Goal: Task Accomplishment & Management: Manage account settings

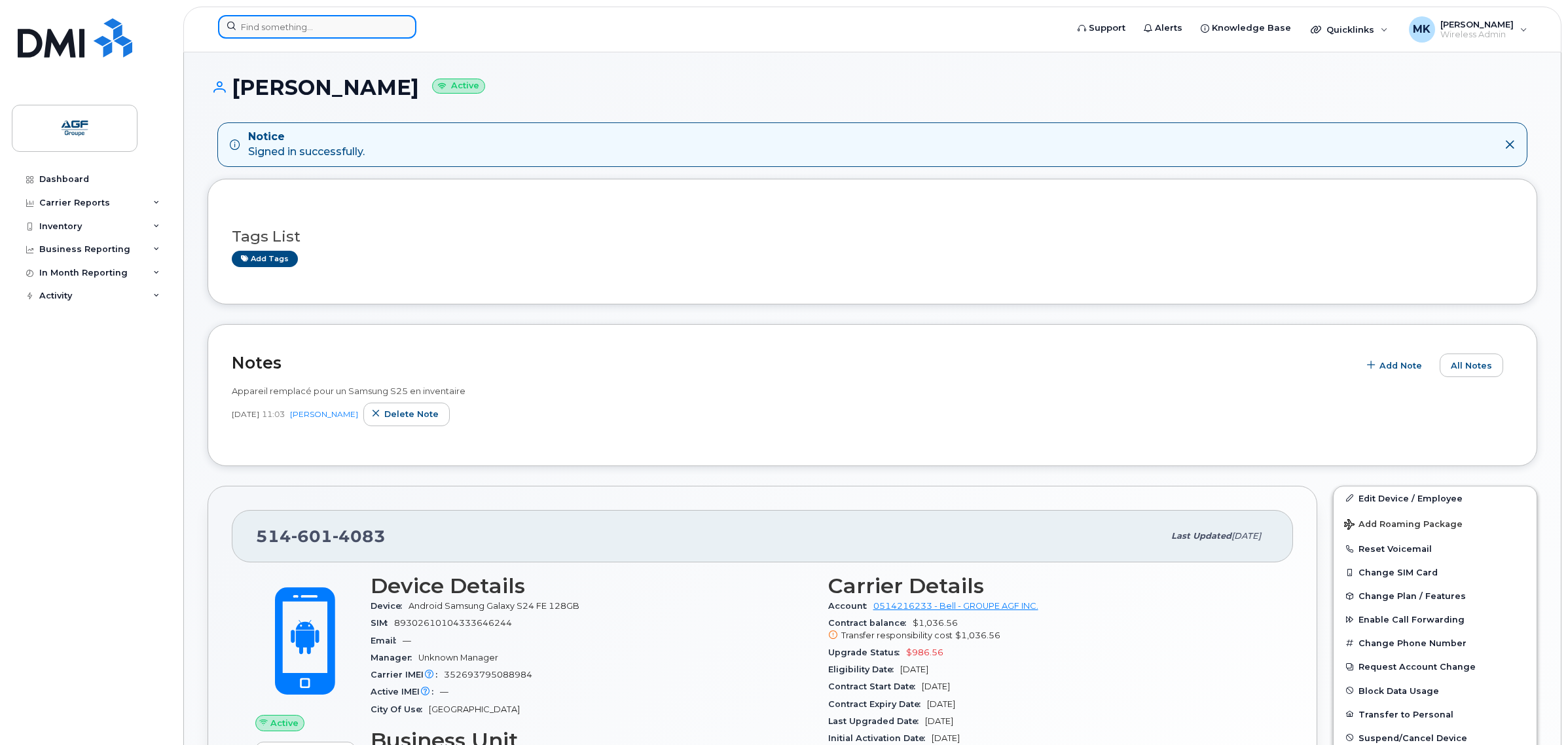
click at [305, 33] on input at bounding box center [317, 26] width 199 height 23
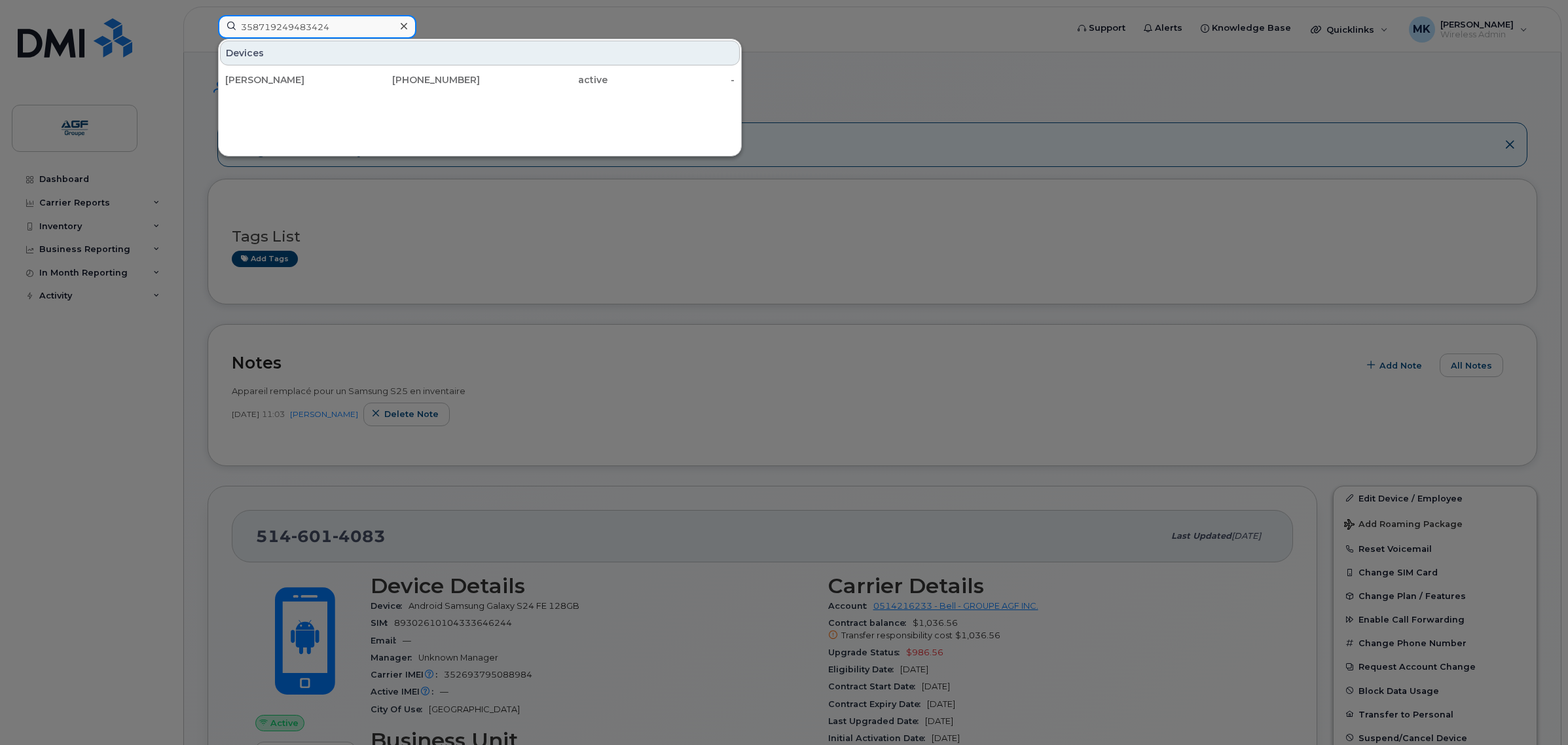
drag, startPoint x: 332, startPoint y: 21, endPoint x: 187, endPoint y: 21, distance: 145.0
click at [207, 21] on div "358719249483424 Devices Hamid Khodabandeloo 438-270-0376 active -" at bounding box center [637, 29] width 861 height 29
type input "358719249483424"
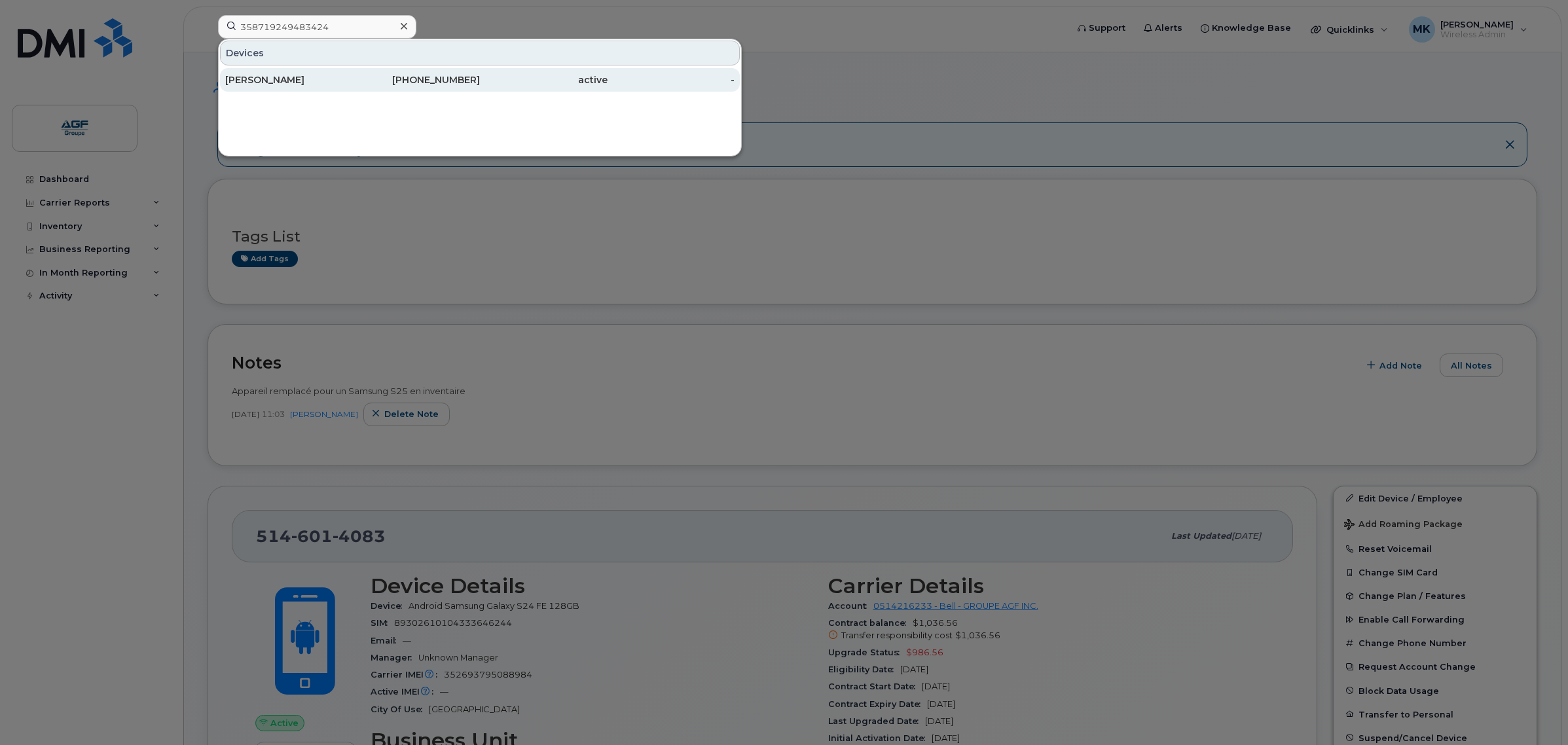
click at [367, 82] on div "438-270-0376" at bounding box center [416, 80] width 127 height 13
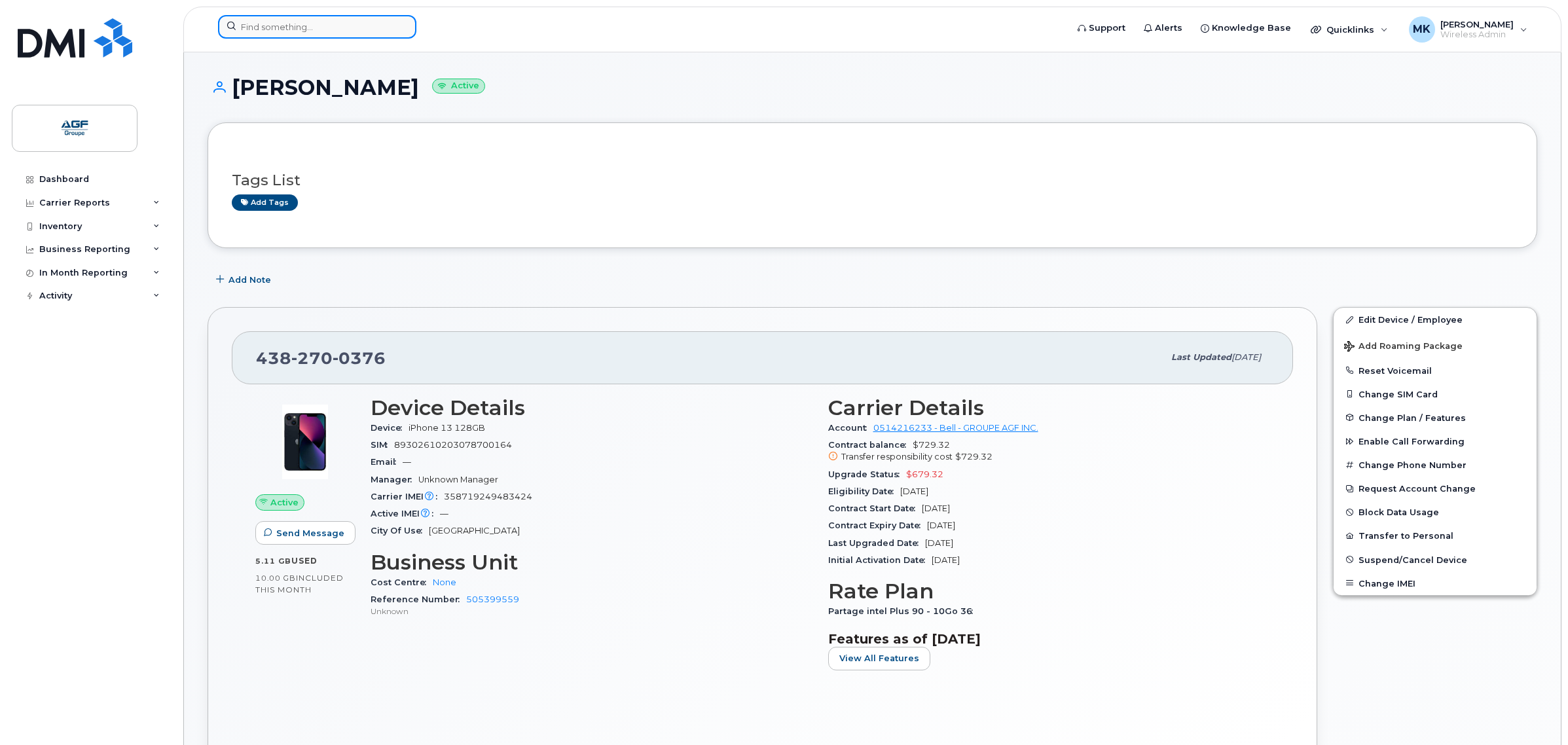
click at [344, 27] on input at bounding box center [317, 26] width 199 height 23
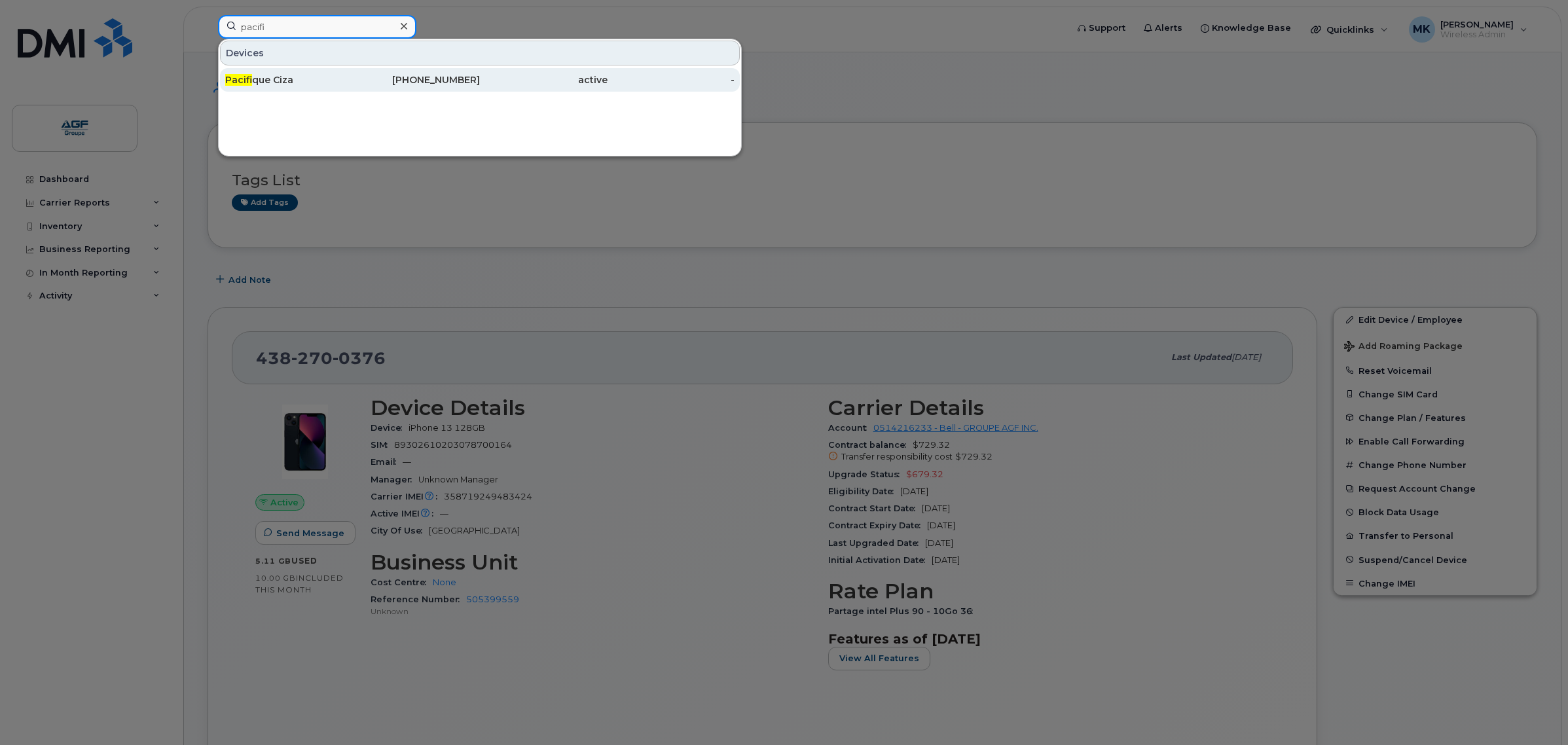
type input "pacifi"
click at [367, 81] on div "514-208-3450" at bounding box center [416, 80] width 127 height 13
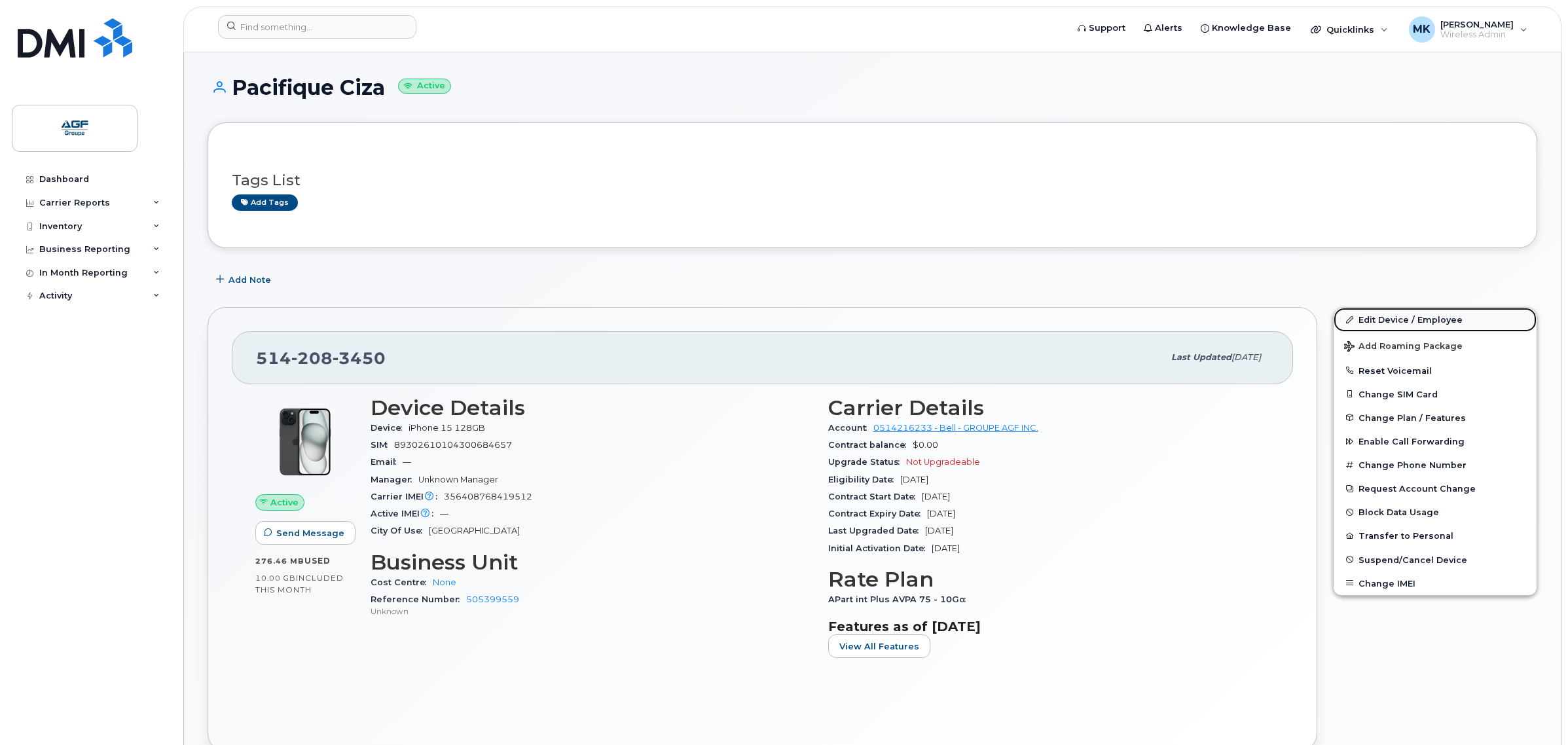
click at [1464, 321] on link "Edit Device / Employee" at bounding box center [1434, 319] width 203 height 23
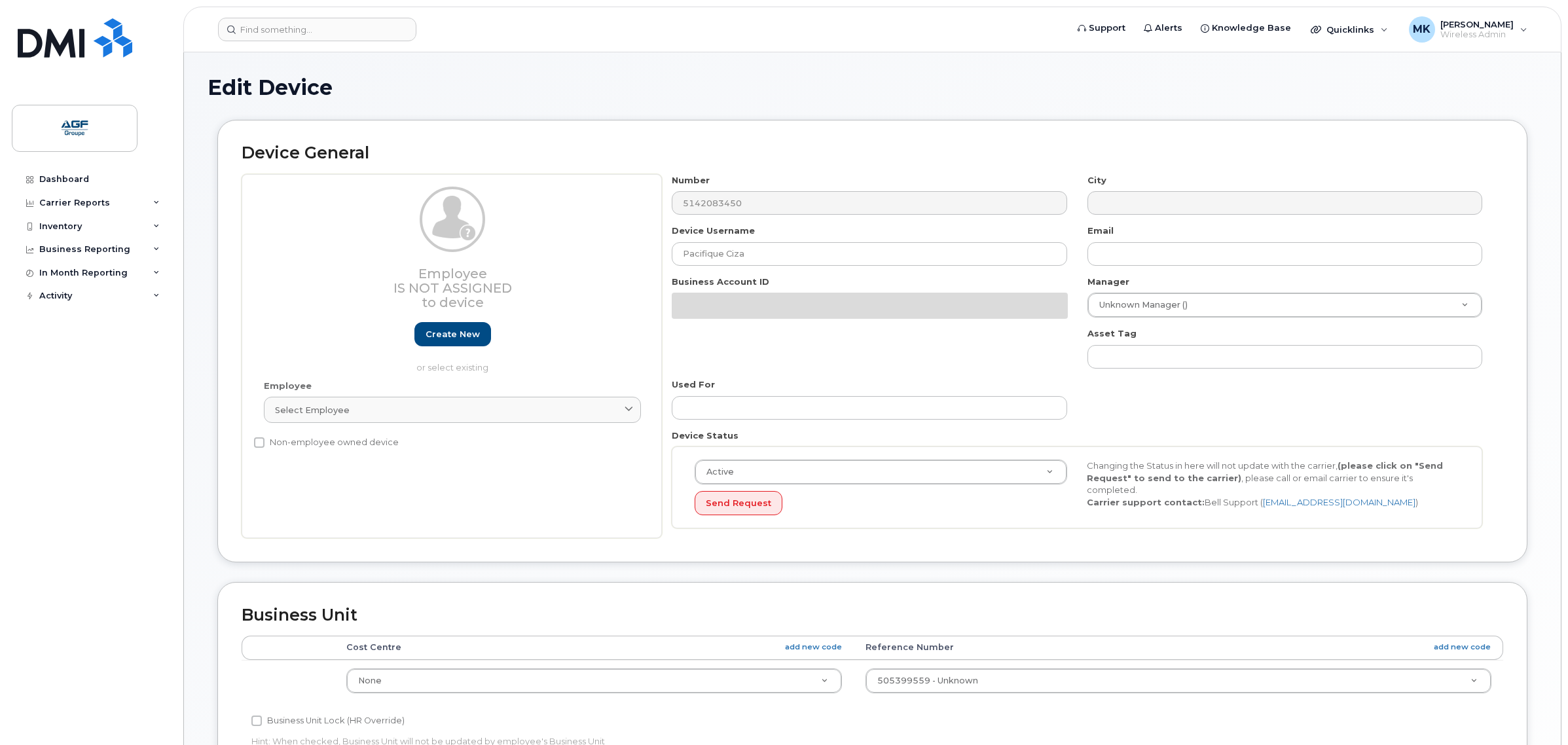
select select "33509681"
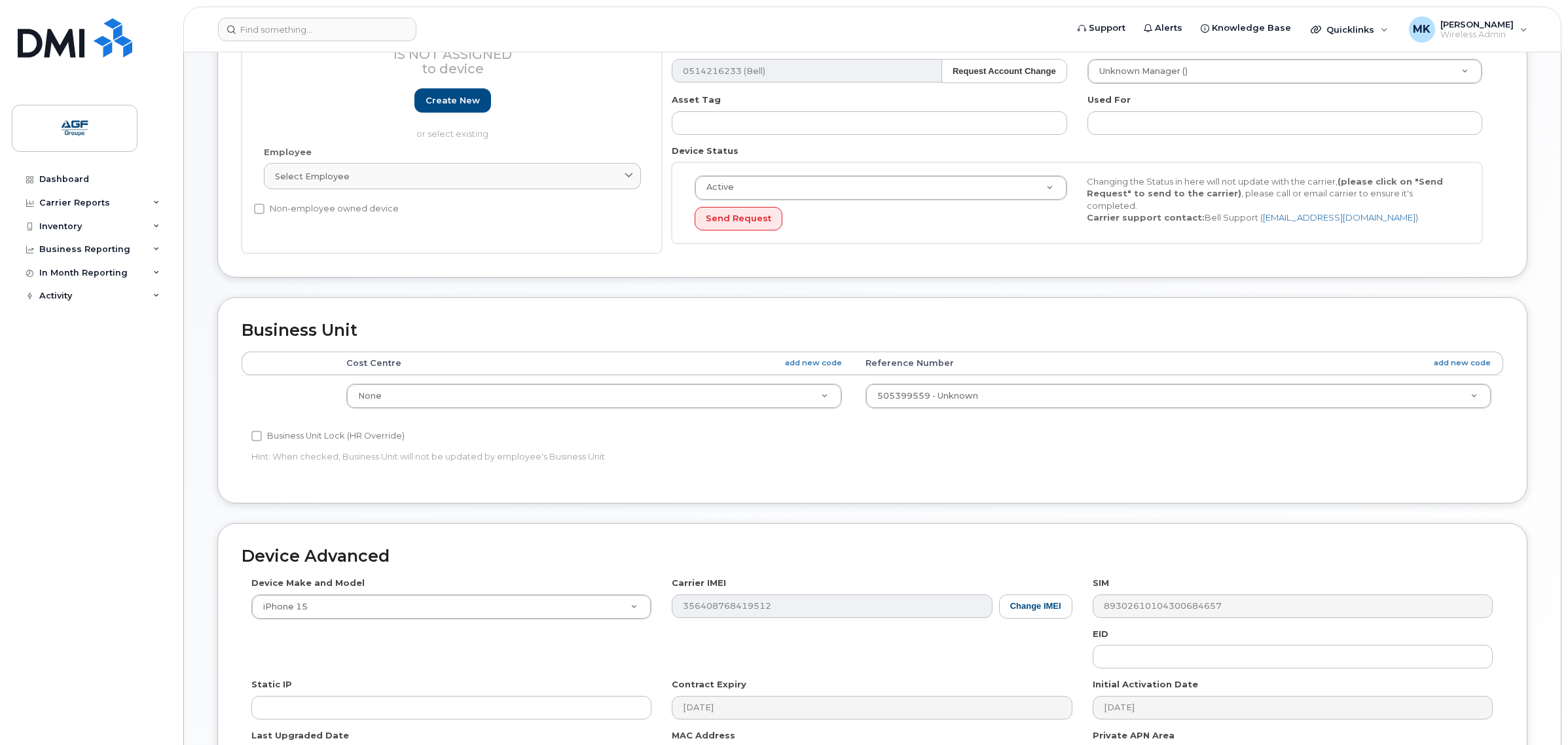
scroll to position [405, 0]
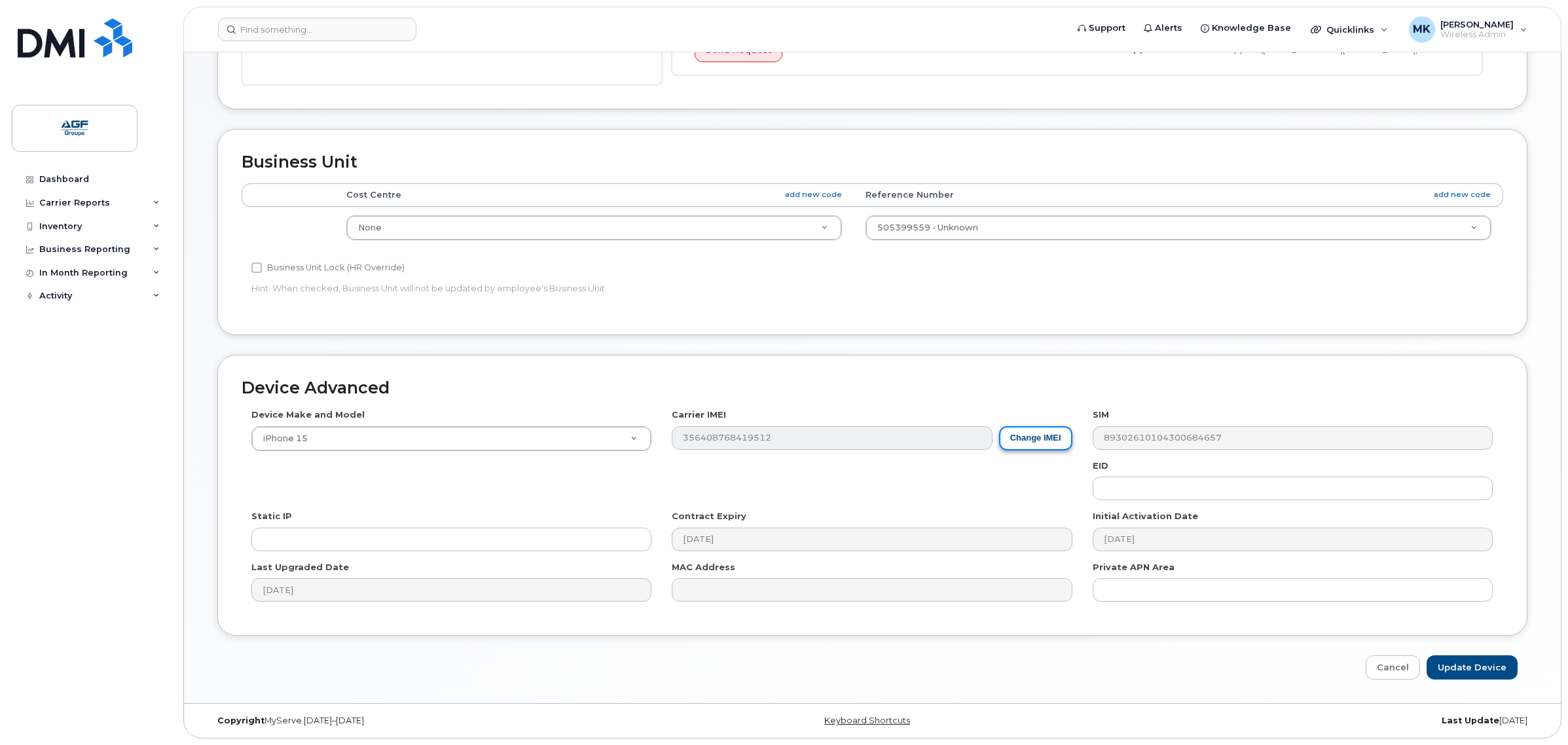
click at [1028, 433] on button "Change IMEI" at bounding box center [1035, 438] width 73 height 24
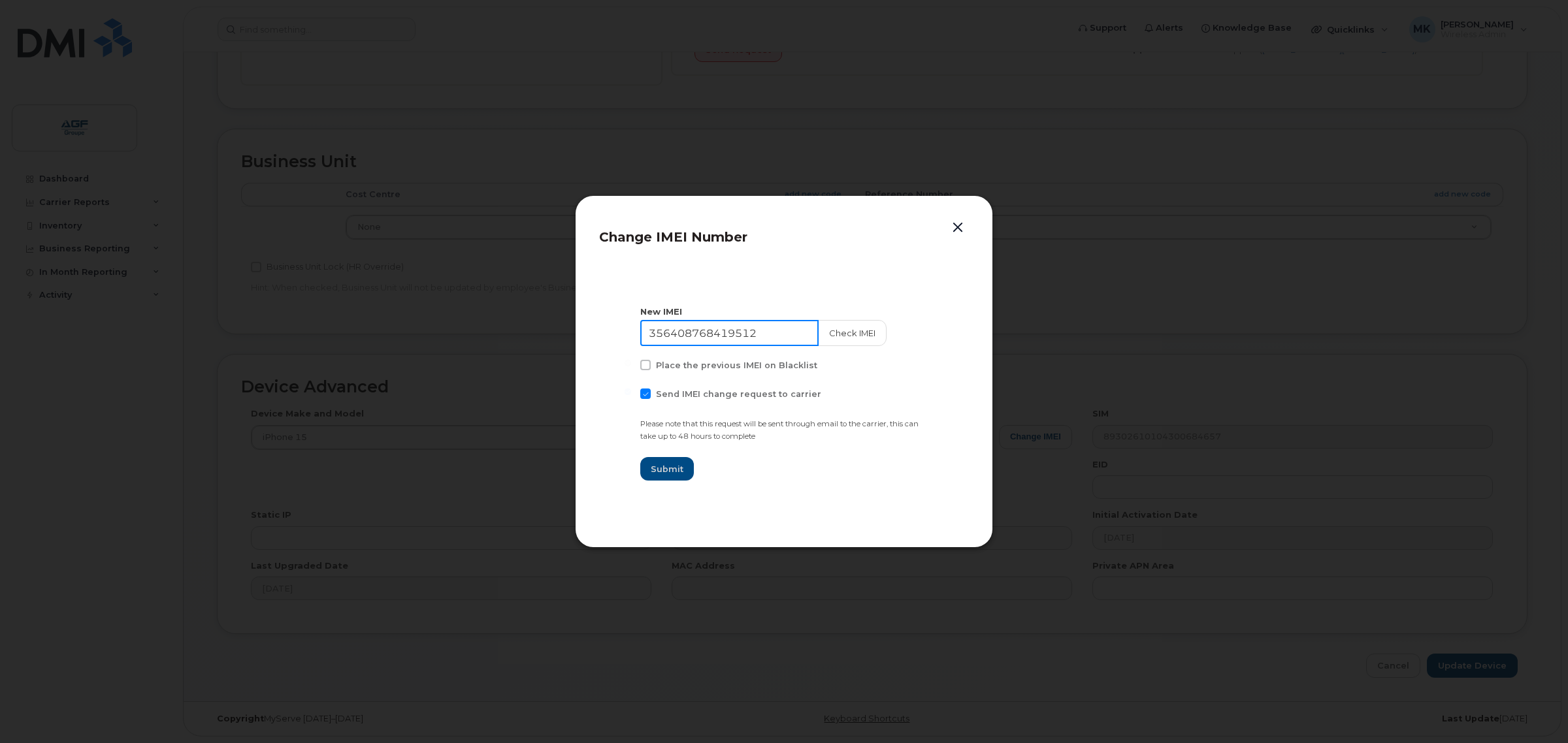
drag, startPoint x: 776, startPoint y: 327, endPoint x: 485, endPoint y: 334, distance: 291.1
click at [485, 334] on div "Change IMEI Number New IMEI 356408768419512 Check IMEI Place the previous IMEI …" at bounding box center [784, 372] width 1568 height 743
click at [716, 397] on span "Send IMEI change request to carrier" at bounding box center [739, 394] width 165 height 10
click at [631, 396] on input "Send IMEI change request to carrier" at bounding box center [627, 391] width 6 height 6
checkbox input "false"
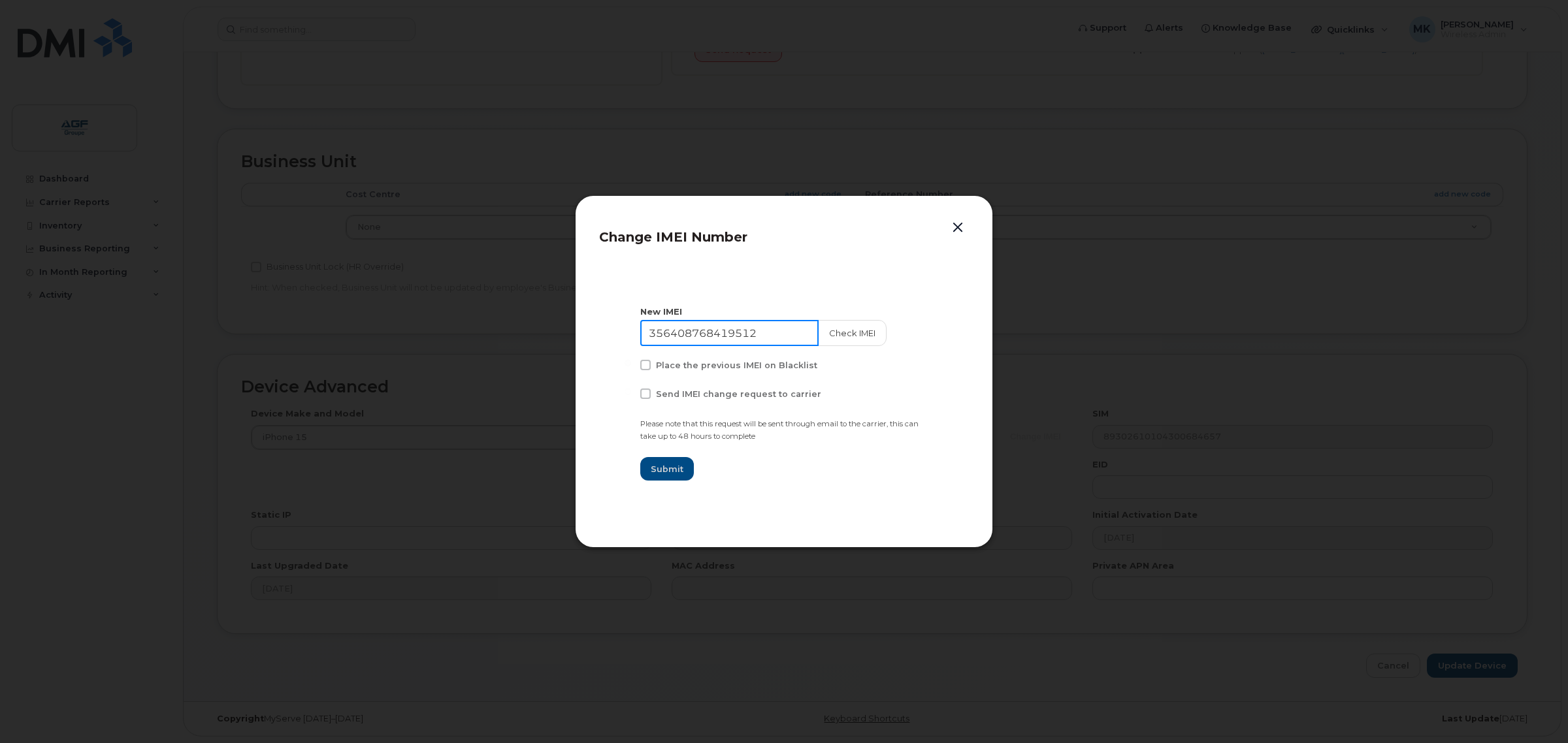
drag, startPoint x: 772, startPoint y: 332, endPoint x: 649, endPoint y: 334, distance: 123.0
click at [553, 342] on div "Change IMEI Number New IMEI 356408768419512 Check IMEI Place the previous IMEI …" at bounding box center [784, 372] width 1568 height 743
paste input "8719249483424"
type input "358719249483424"
click at [671, 475] on button "Submit" at bounding box center [667, 469] width 54 height 23
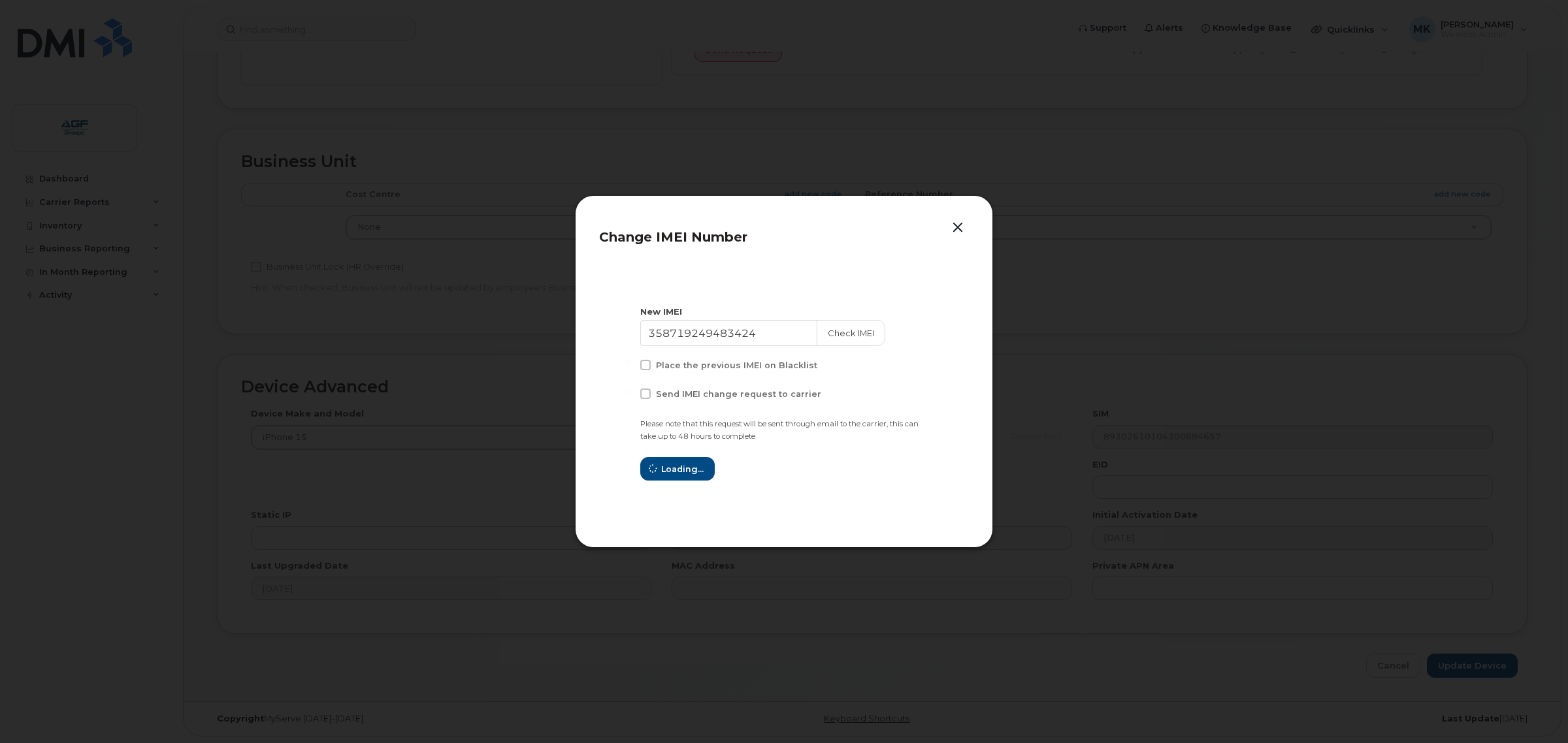
type input "358719249483424"
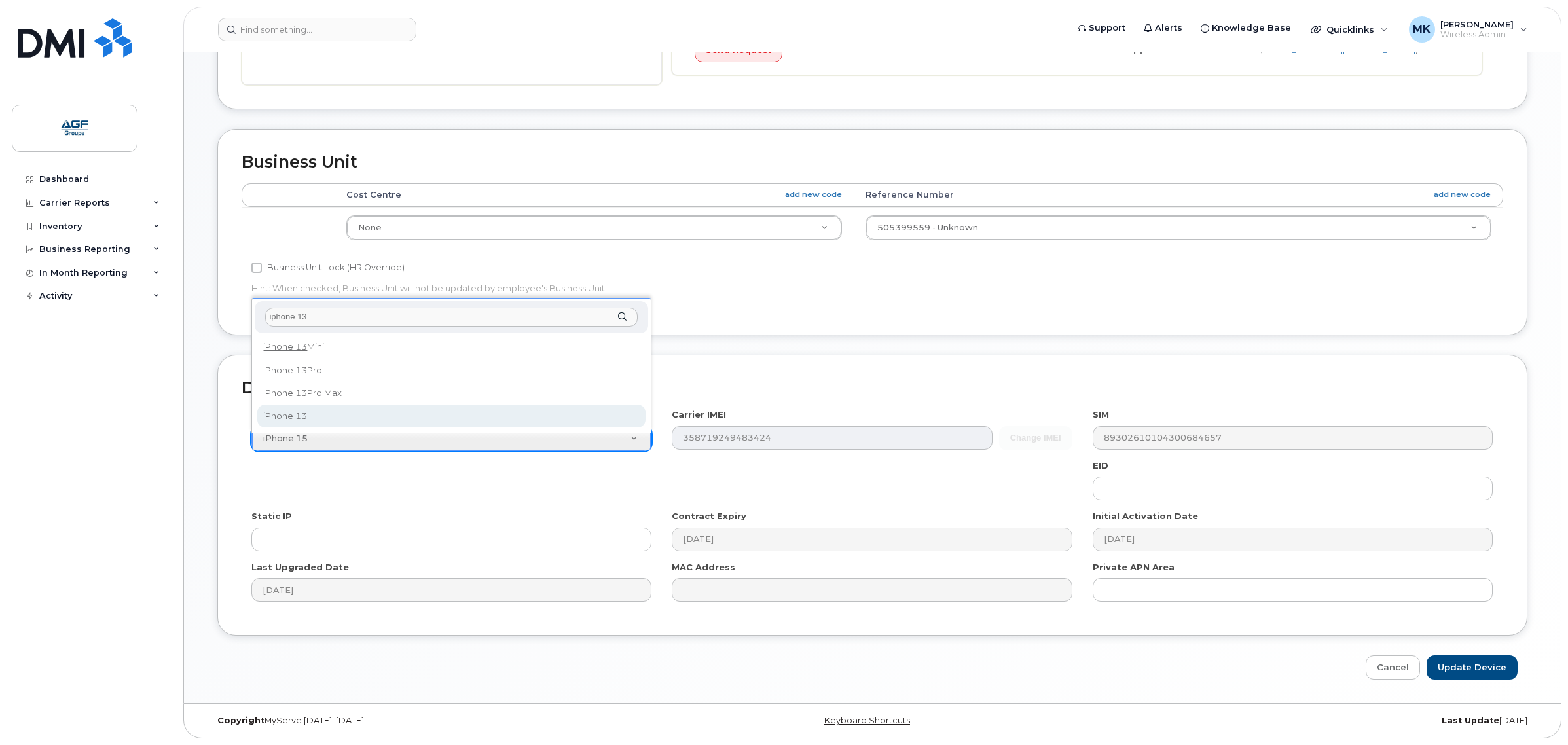
type input "iphone 13"
select select "2612"
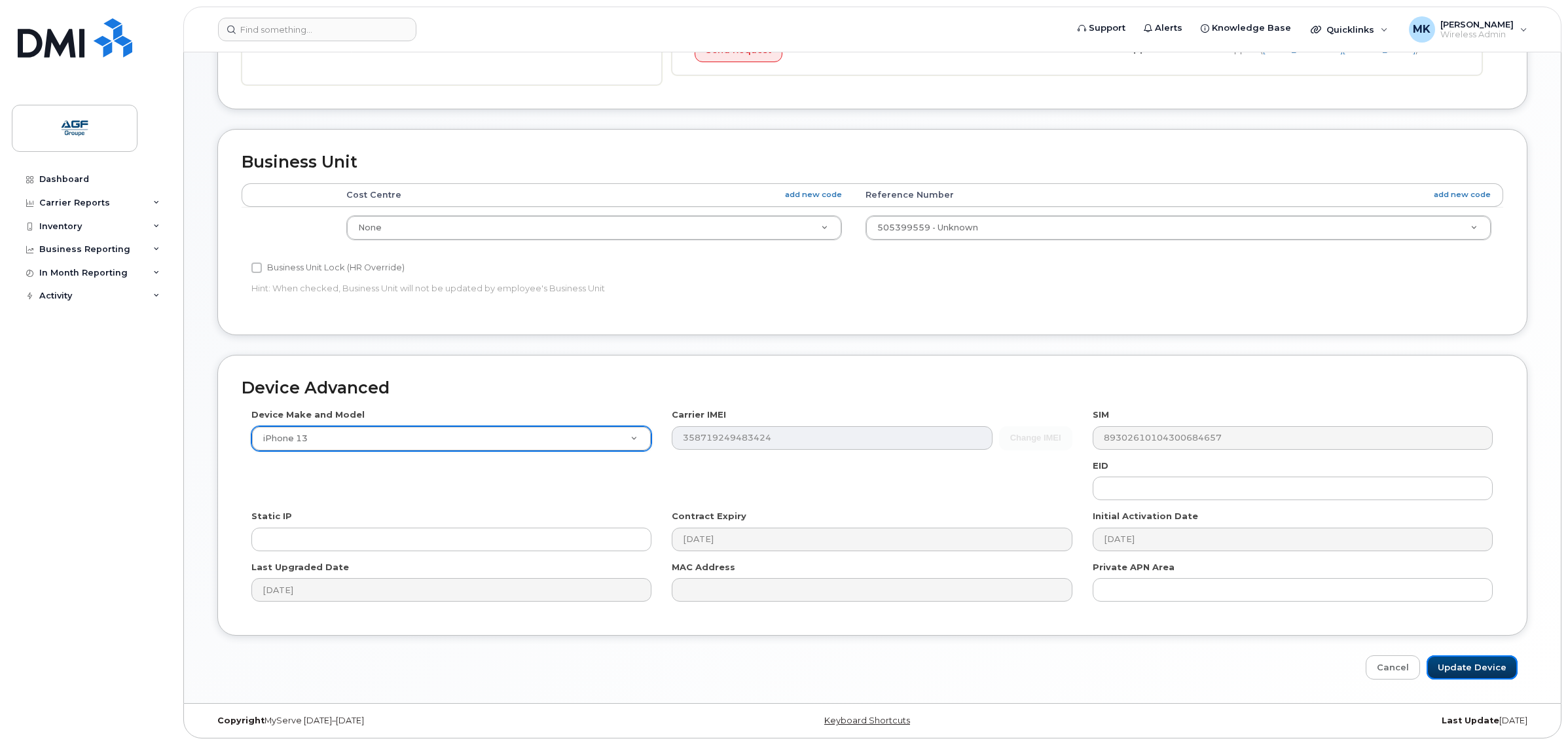
click at [1455, 673] on input "Update Device" at bounding box center [1471, 668] width 91 height 24
type input "Saving..."
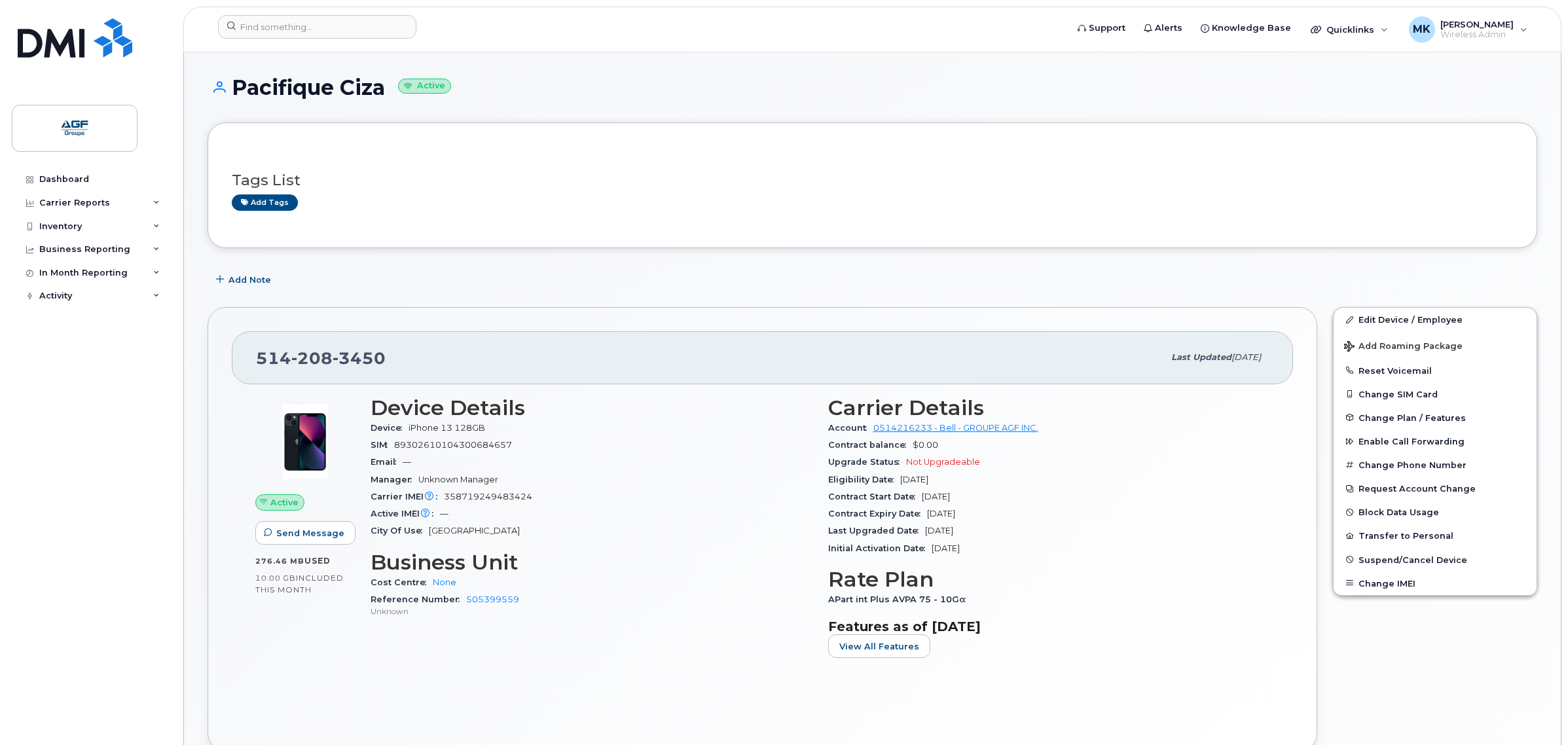
click at [570, 551] on div "Device Details Device iPhone 13 128GB SIM [TECHNICAL_ID] Email — Manager Unknow…" at bounding box center [591, 532] width 458 height 289
click at [593, 531] on div "City Of Use Montreal" at bounding box center [591, 531] width 442 height 17
click at [472, 474] on div "Manager Unknown Manager" at bounding box center [591, 480] width 442 height 17
click at [499, 457] on div "Email —" at bounding box center [591, 463] width 442 height 17
click at [416, 163] on div "Tags List Add tags" at bounding box center [873, 186] width 1281 height 50
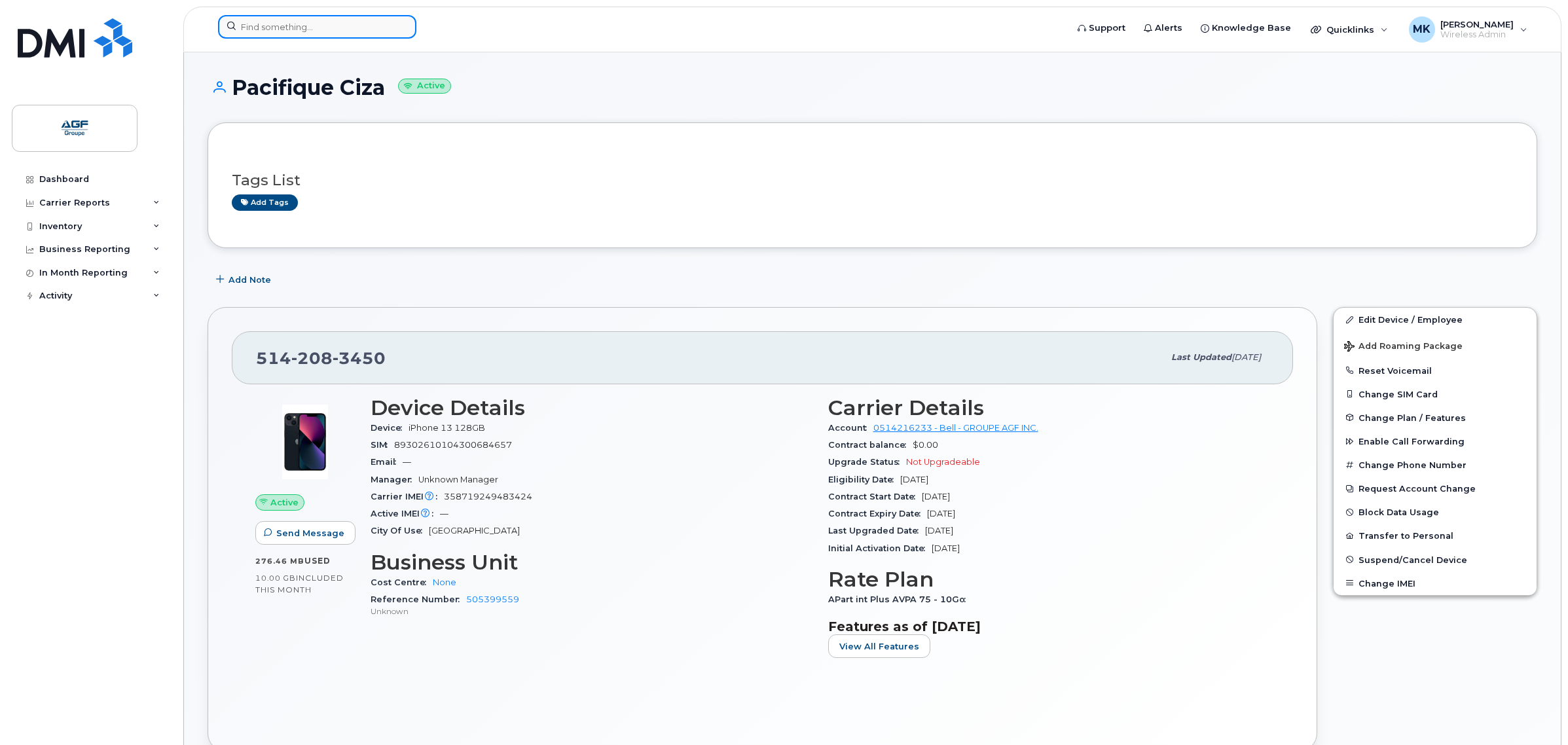
click at [273, 23] on input at bounding box center [317, 26] width 199 height 23
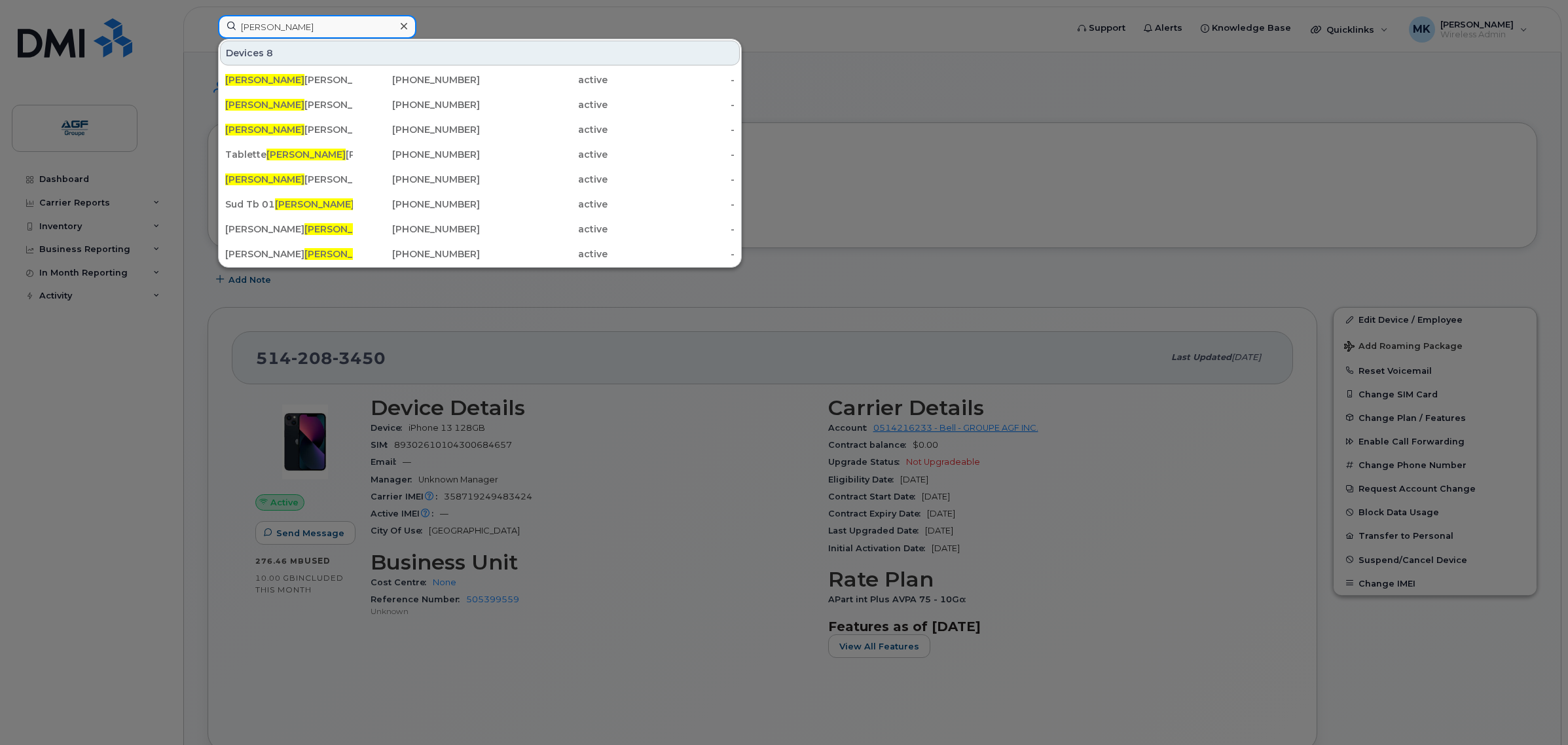
drag, startPoint x: 349, startPoint y: 17, endPoint x: 188, endPoint y: 36, distance: 162.1
click at [207, 36] on div "mathieu Devices 8 Mathieu Mondor 514-348-2724 active - Mathieu Plante 705-929-3…" at bounding box center [637, 29] width 861 height 29
paste input "5143481216"
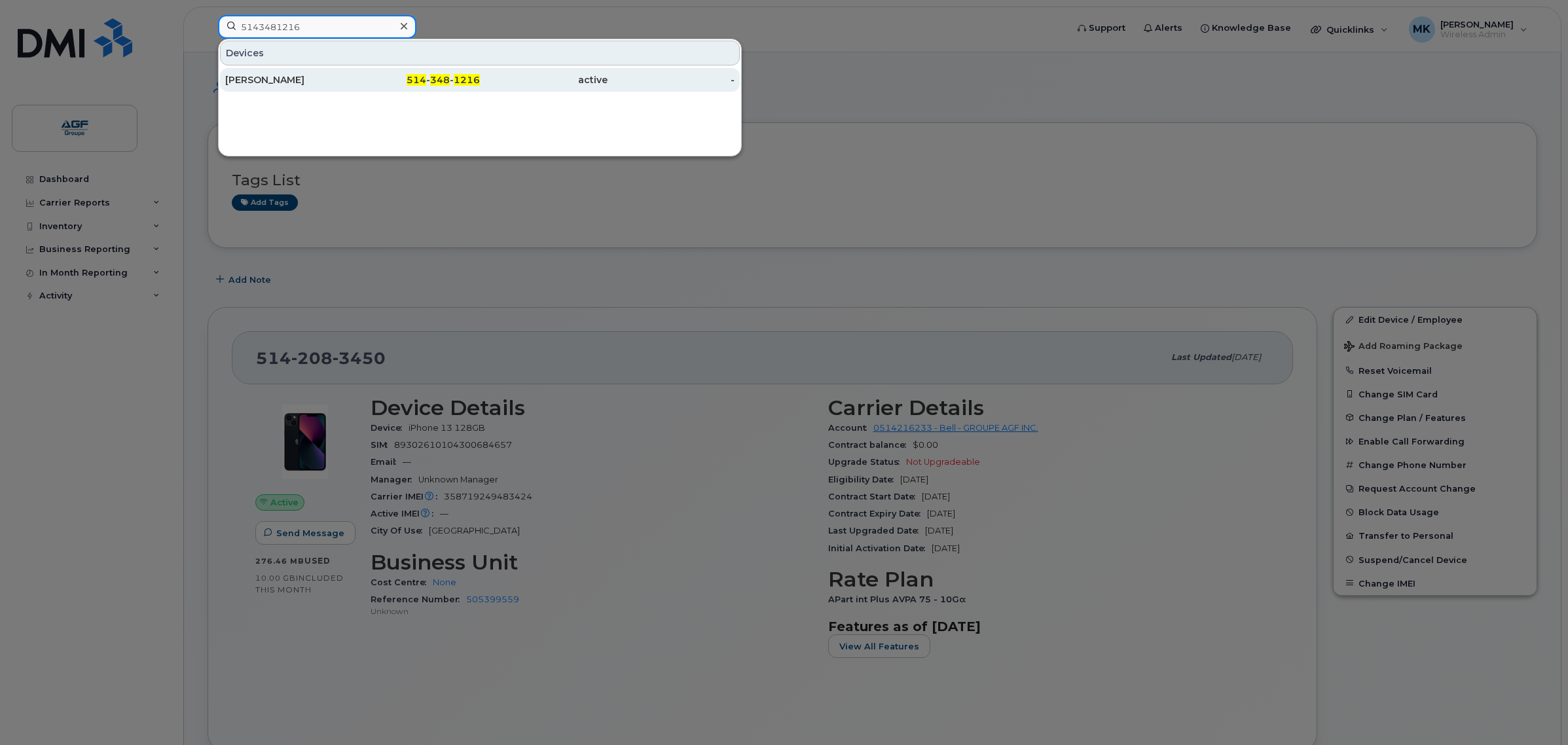
type input "5143481216"
click at [354, 75] on div "514 - 348 - 1216" at bounding box center [416, 80] width 127 height 13
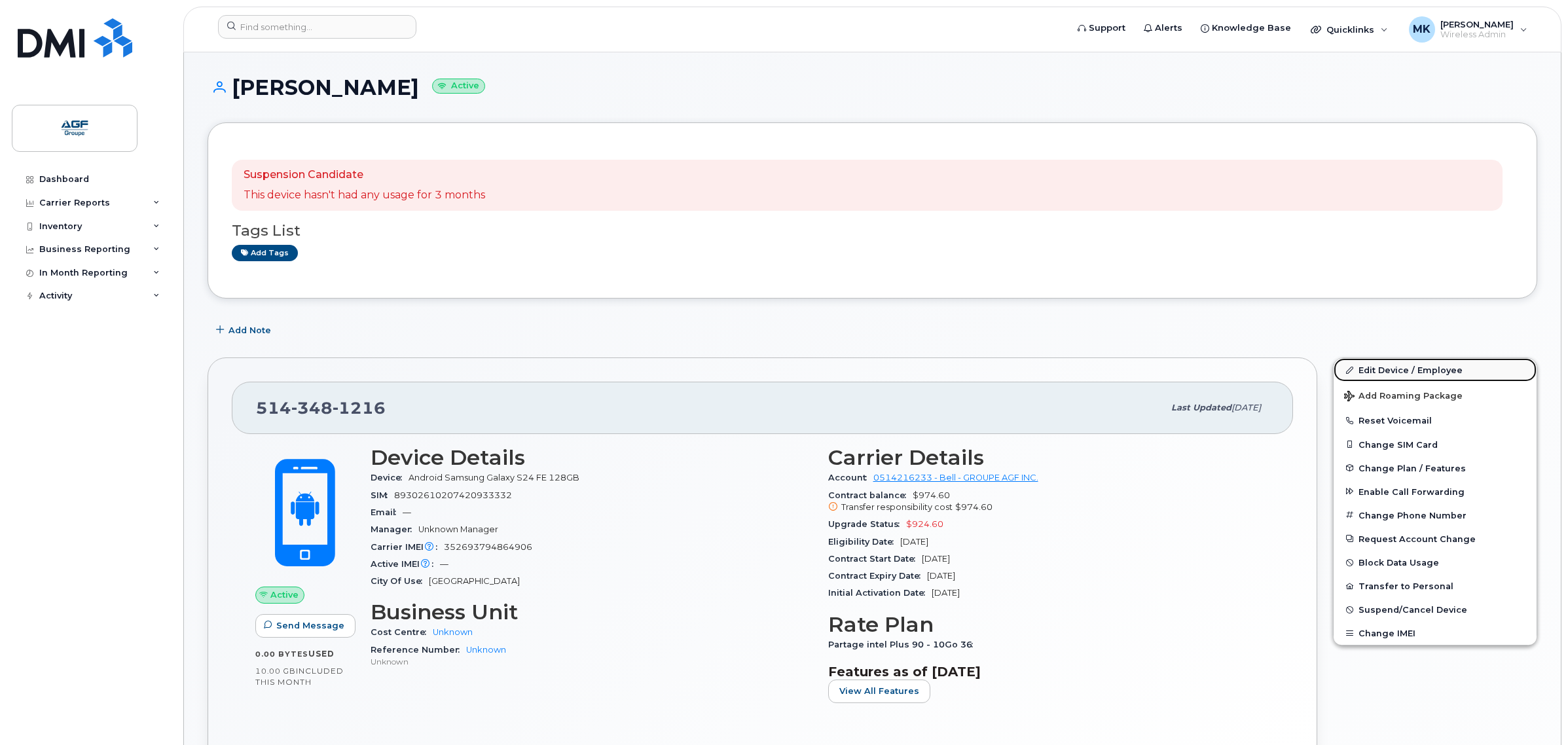
click at [1403, 372] on link "Edit Device / Employee" at bounding box center [1434, 370] width 203 height 23
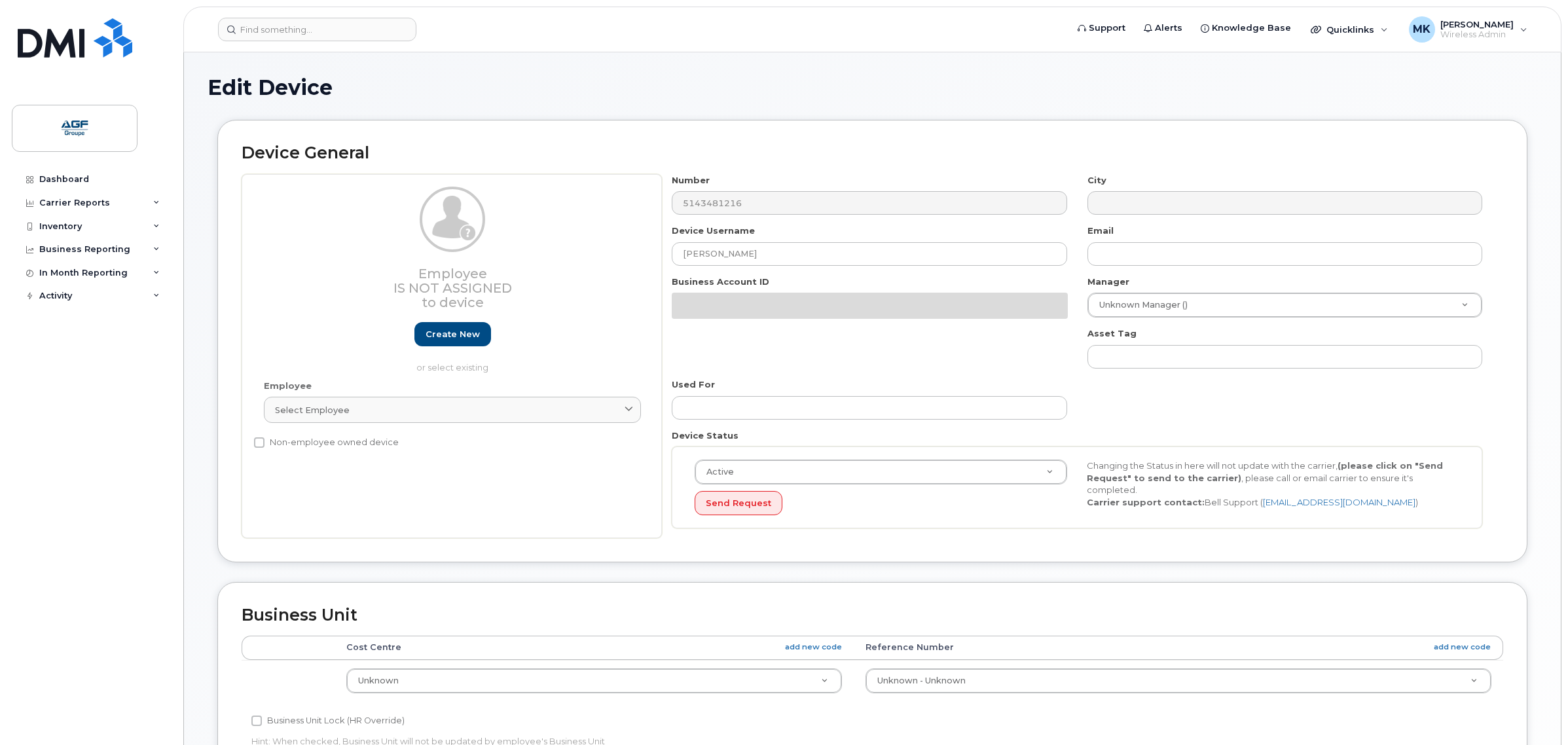
select select "33509692"
select select "33509674"
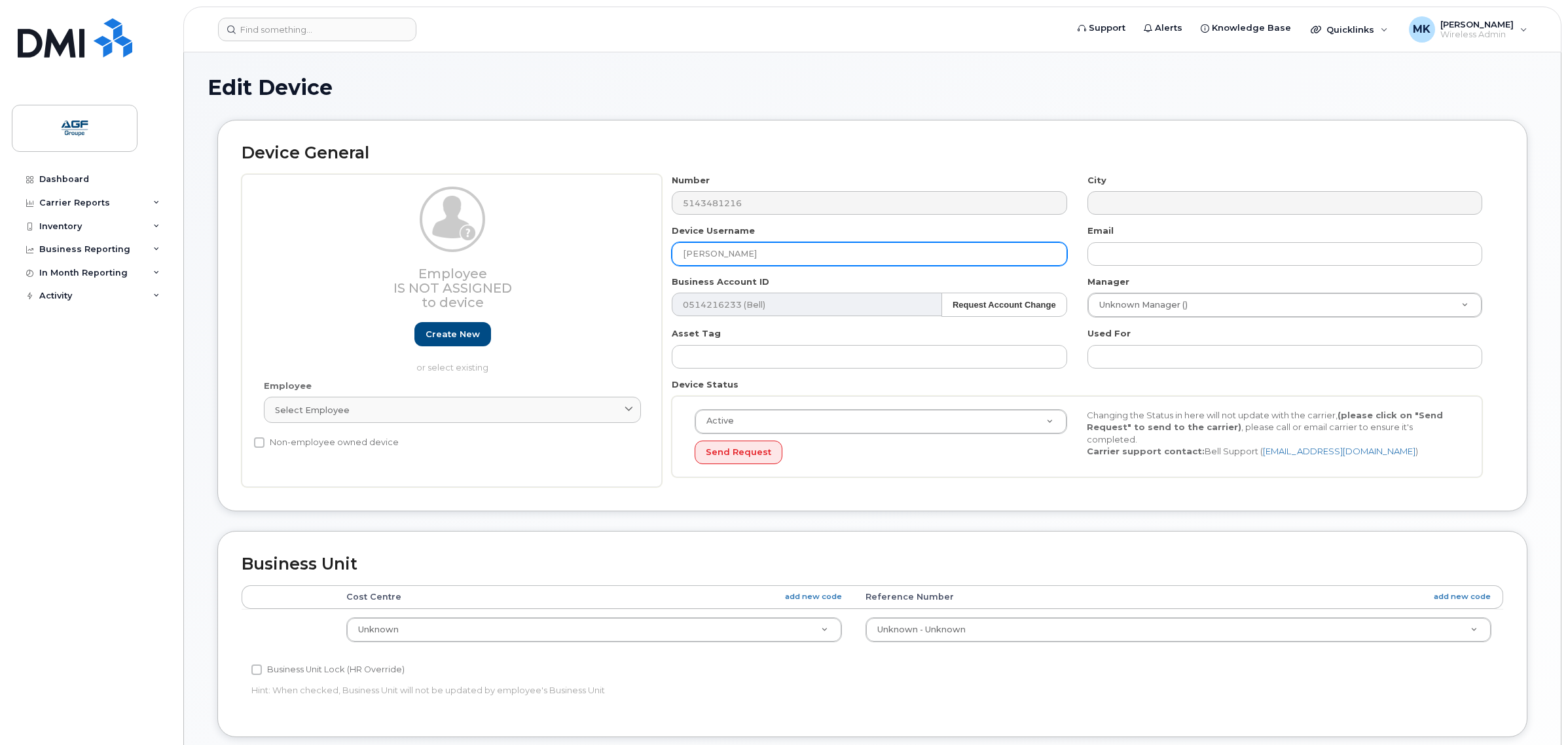
drag, startPoint x: 813, startPoint y: 253, endPoint x: 387, endPoint y: 272, distance: 426.4
click at [462, 274] on div "Employee Is not assigned to device Create new or select existing Employee Selec…" at bounding box center [872, 332] width 1262 height 314
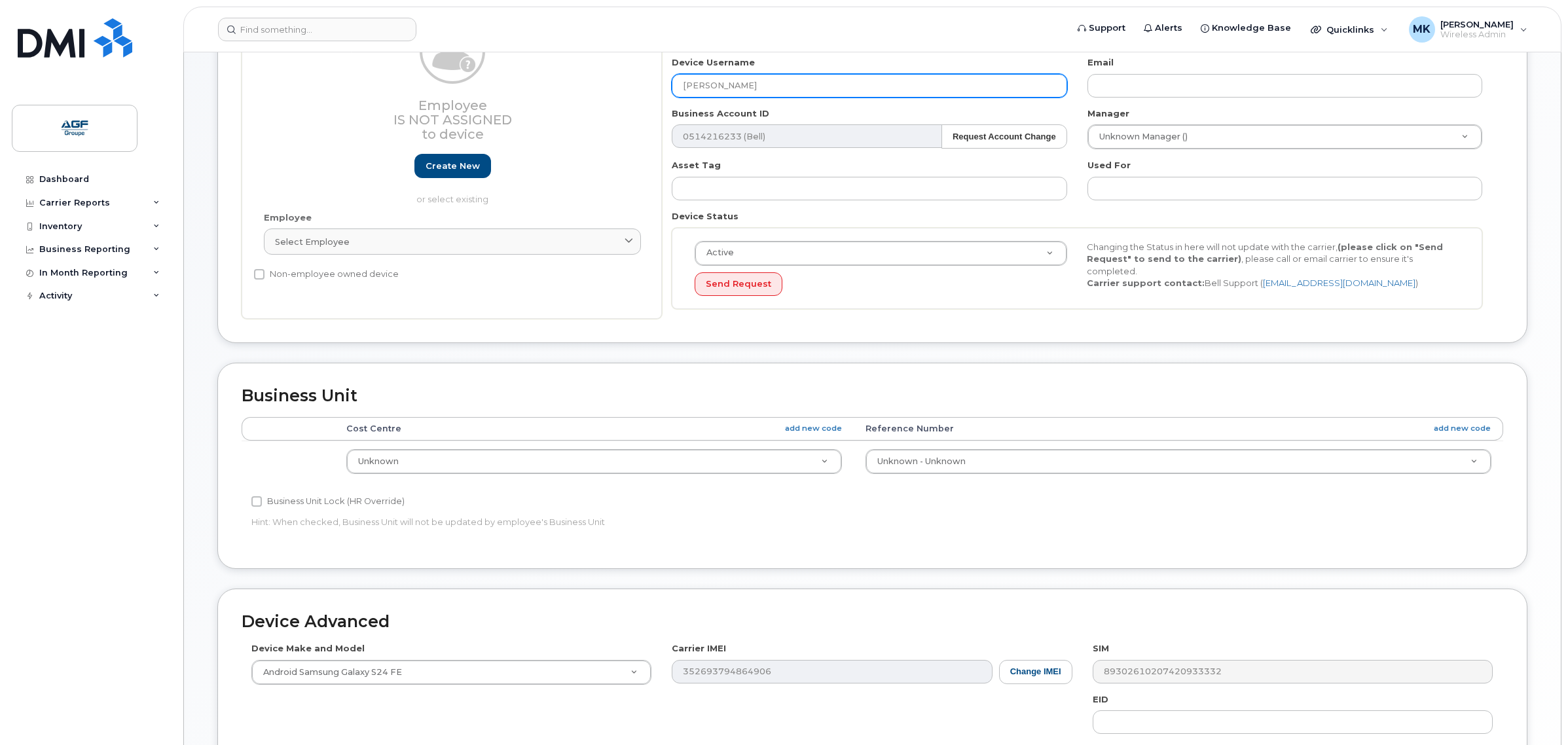
scroll to position [405, 0]
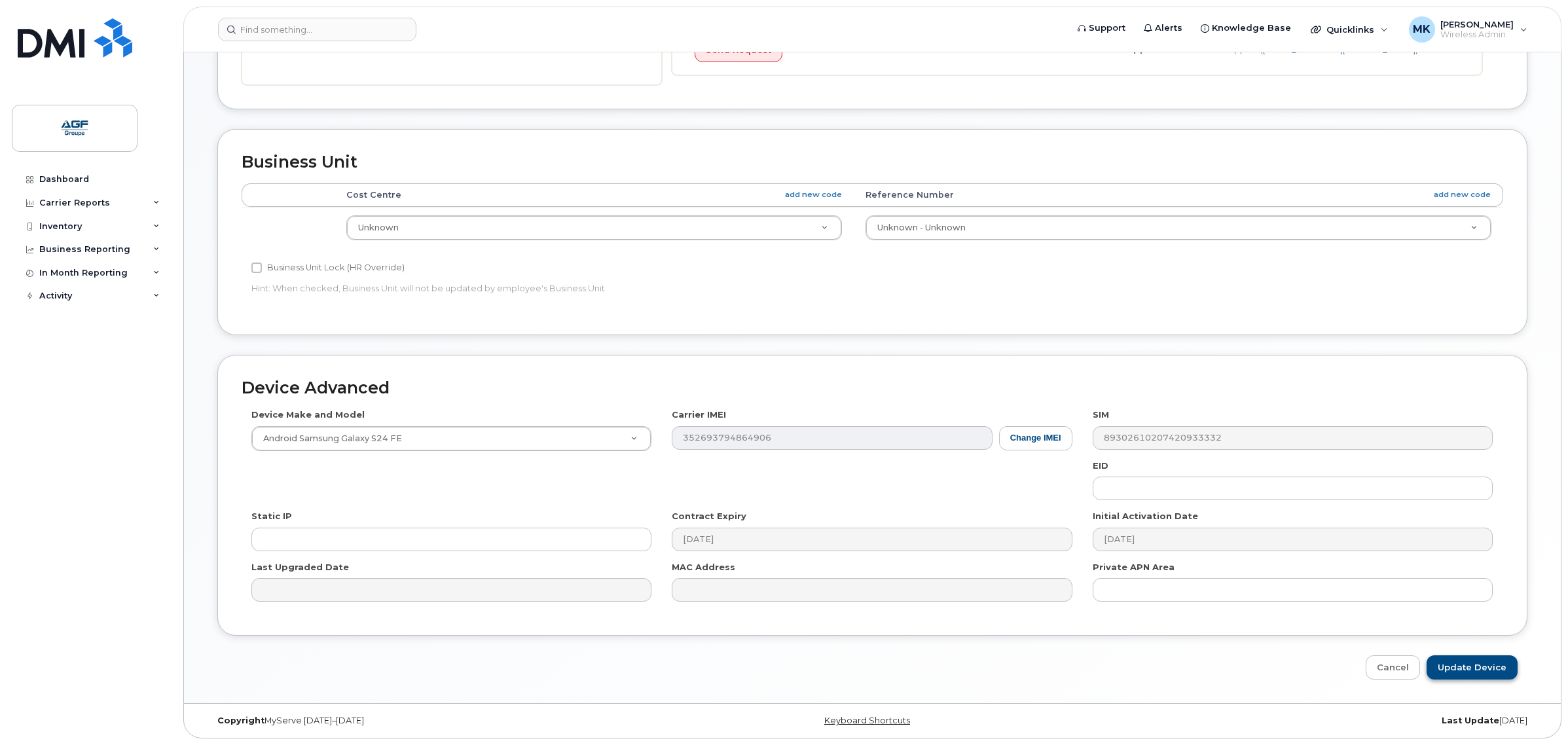
type input "Mathieu Larochelle"
click at [1484, 667] on input "Update Device" at bounding box center [1471, 668] width 91 height 24
type input "Saving..."
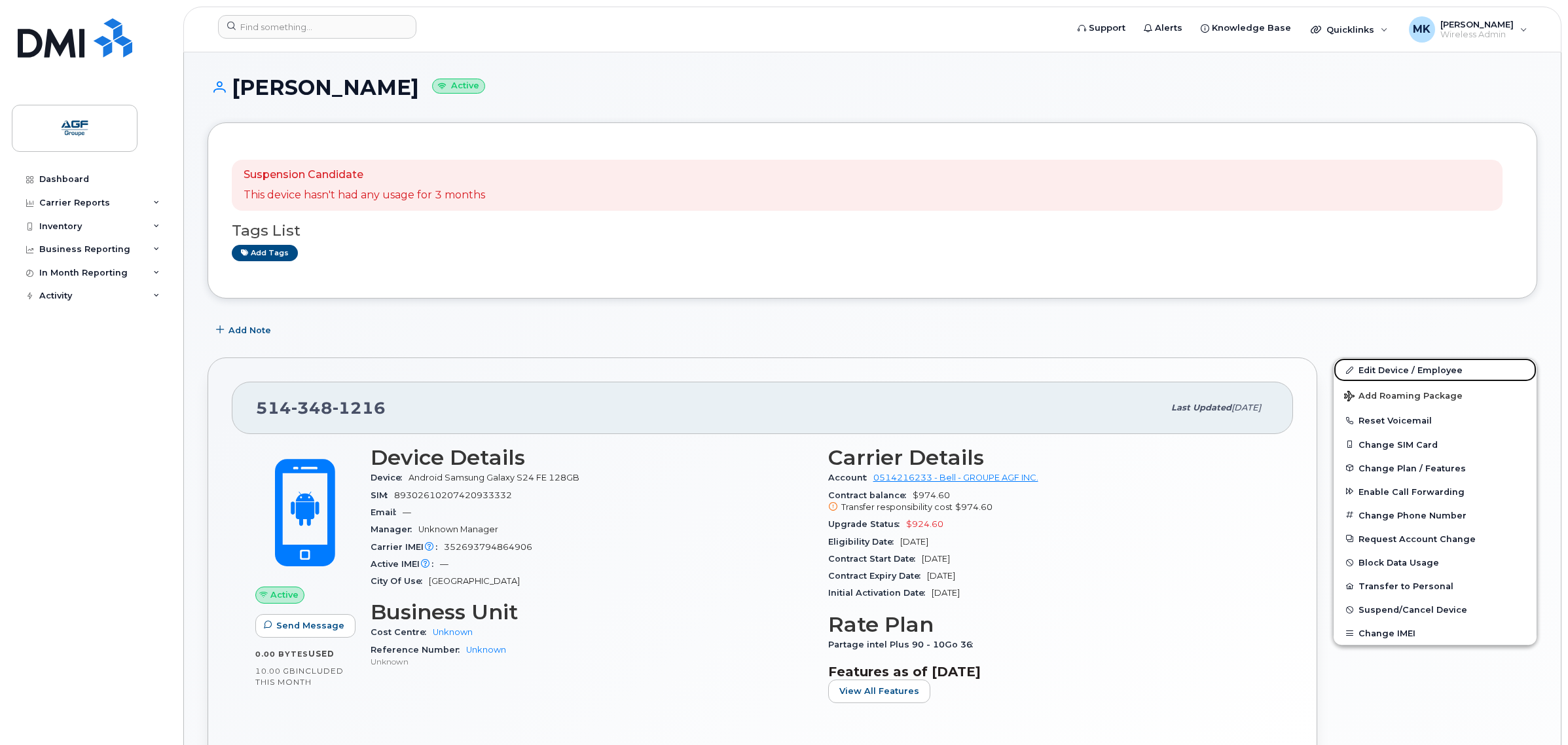
drag, startPoint x: 1446, startPoint y: 373, endPoint x: 1159, endPoint y: 459, distance: 299.6
click at [1446, 373] on link "Edit Device / Employee" at bounding box center [1434, 370] width 203 height 23
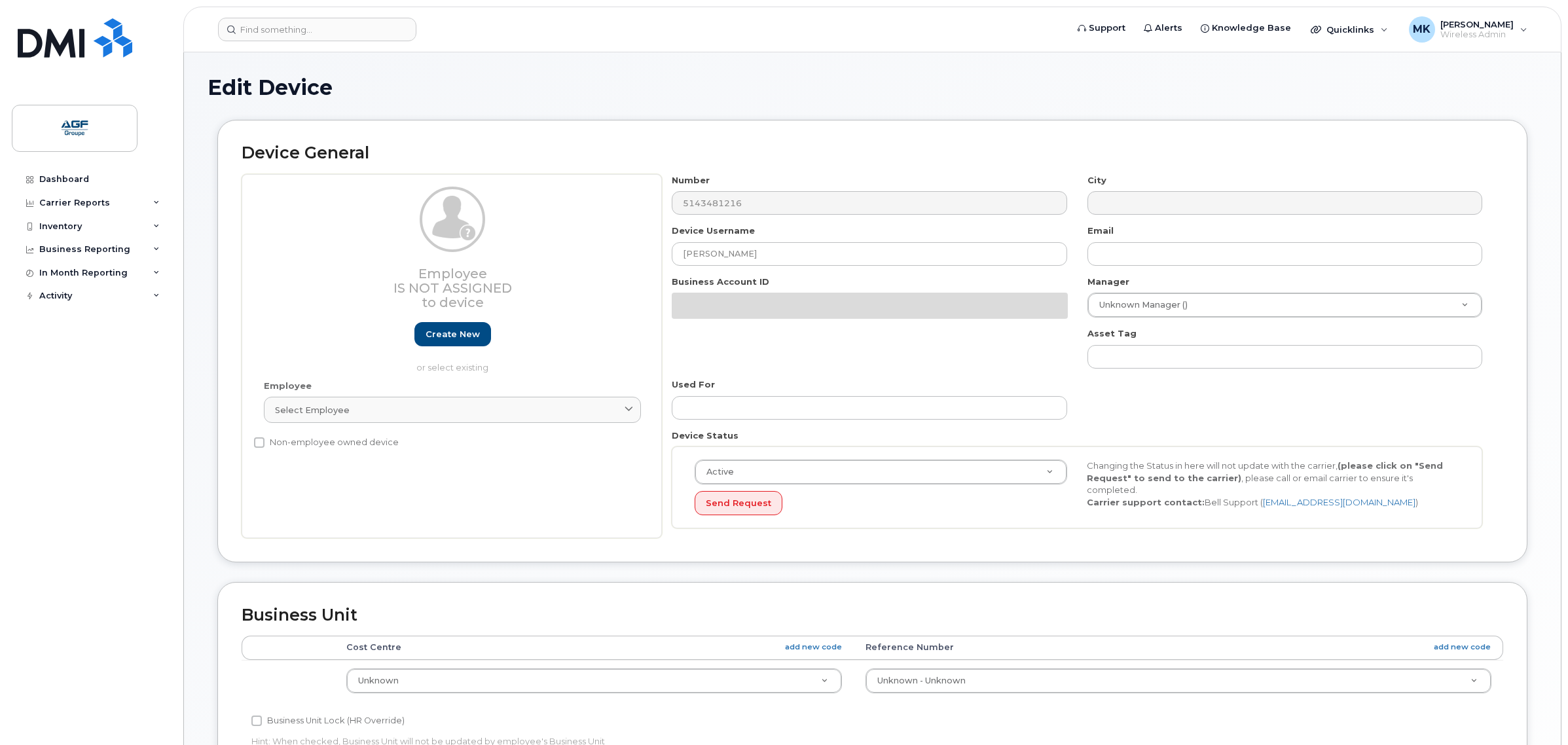
select select "33509692"
select select "33509674"
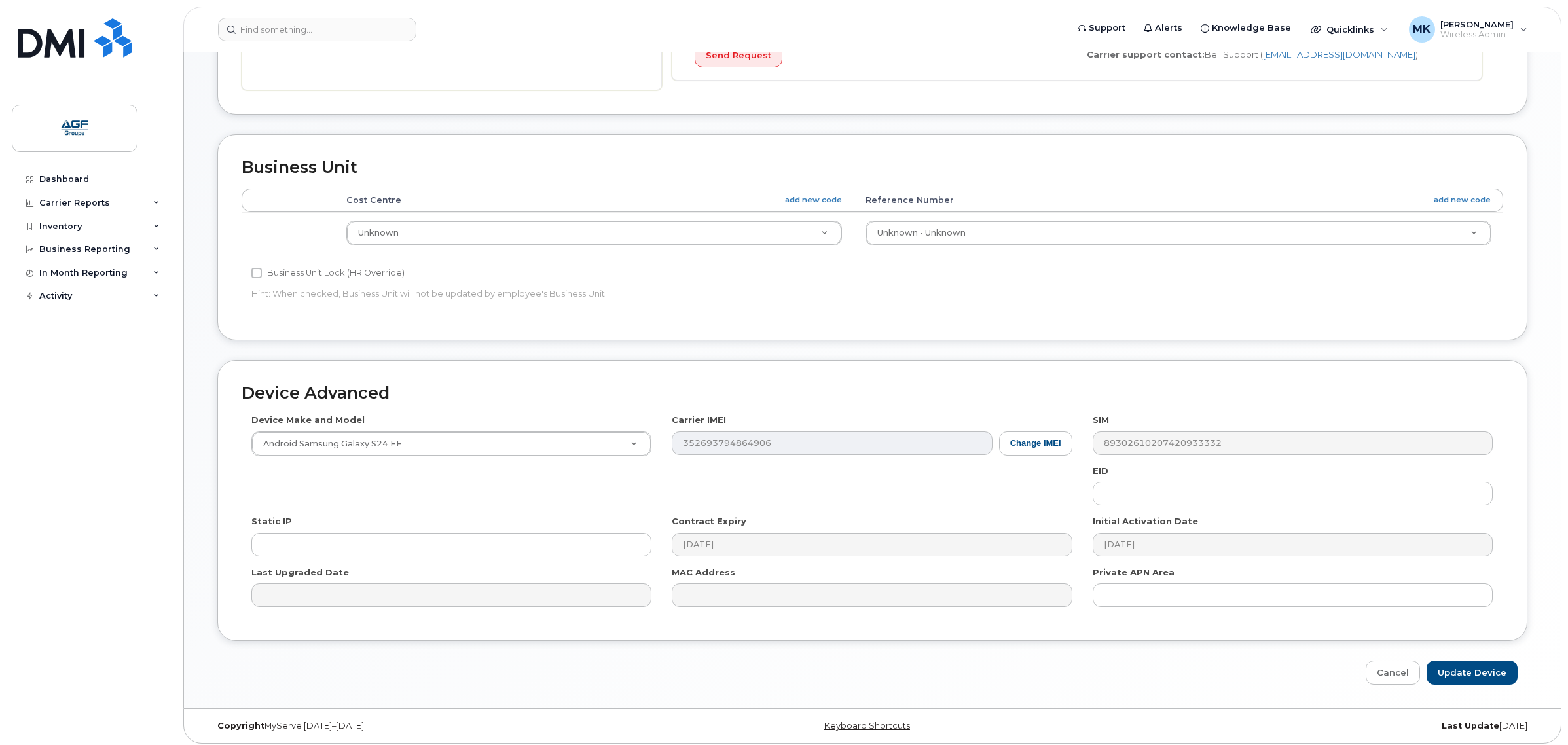
scroll to position [405, 0]
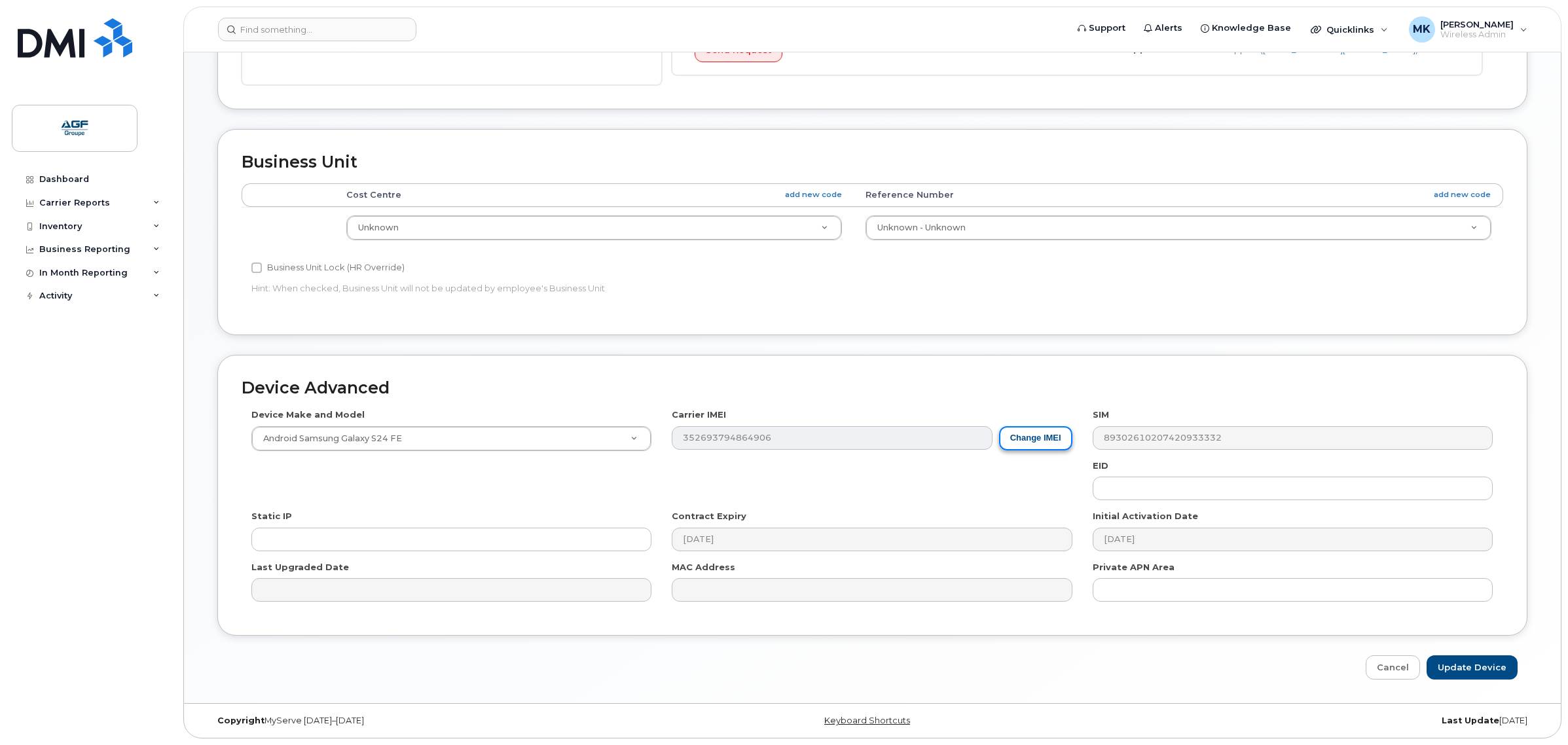
click at [1030, 446] on button "Change IMEI" at bounding box center [1035, 438] width 73 height 24
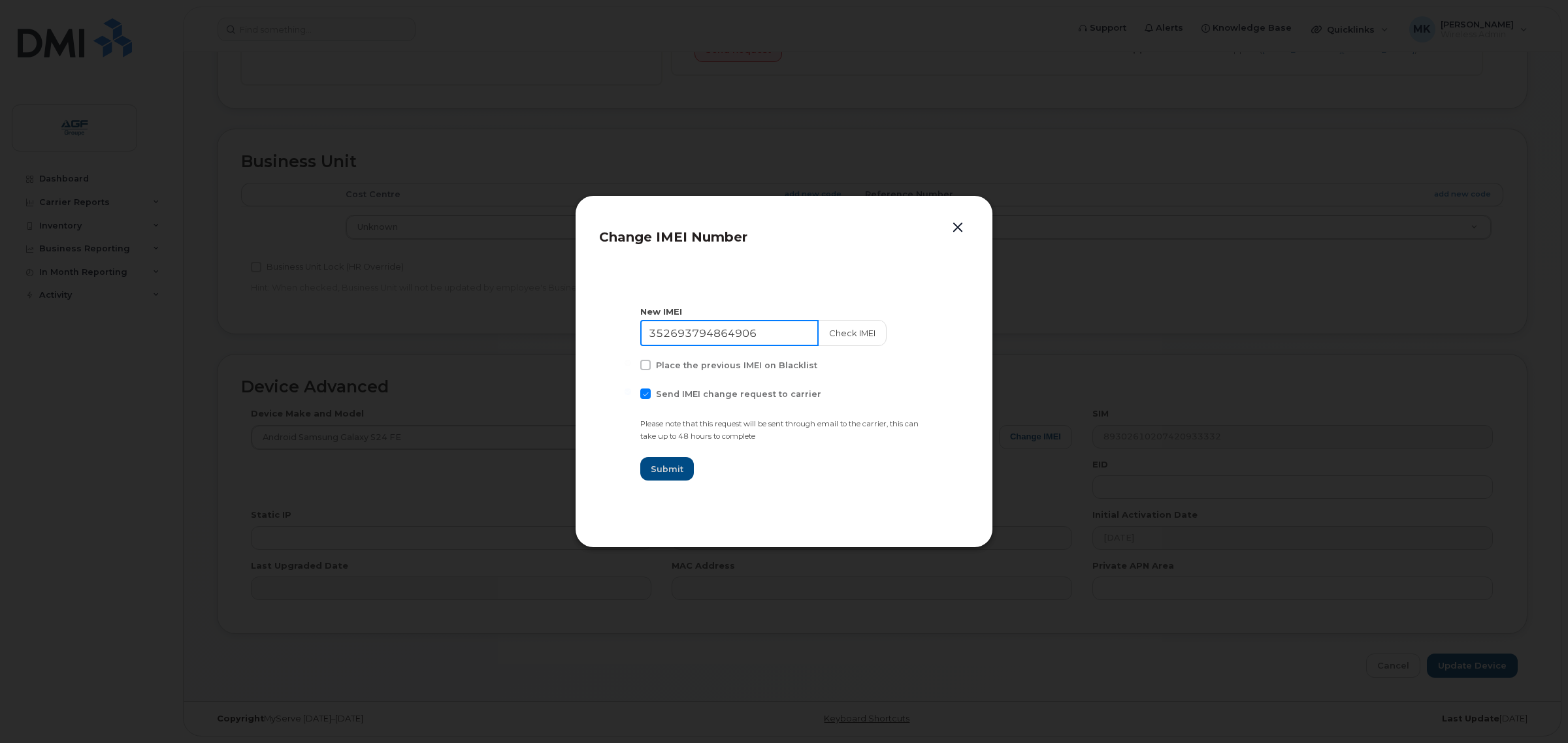
drag, startPoint x: 777, startPoint y: 334, endPoint x: 422, endPoint y: 369, distance: 356.7
click at [415, 370] on div "Change IMEI Number New IMEI 352693794864906 Check IMEI Place the previous IMEI …" at bounding box center [784, 372] width 1568 height 743
type input "352693795651724"
click at [666, 397] on span "Send IMEI change request to carrier" at bounding box center [739, 394] width 165 height 10
click at [631, 396] on input "Send IMEI change request to carrier" at bounding box center [627, 391] width 6 height 6
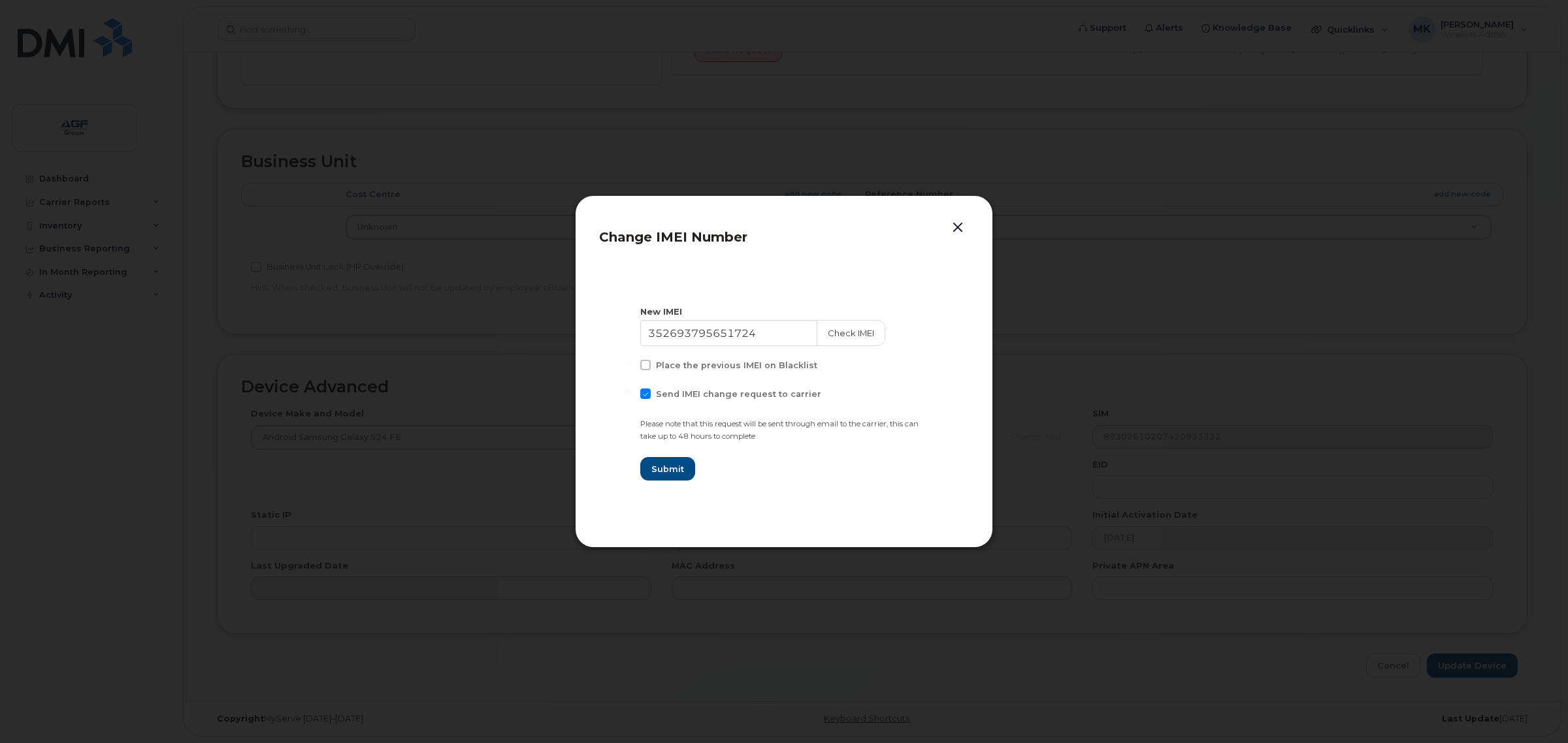
checkbox input "false"
click at [661, 471] on span "Submit" at bounding box center [666, 469] width 32 height 12
type input "352693795651724"
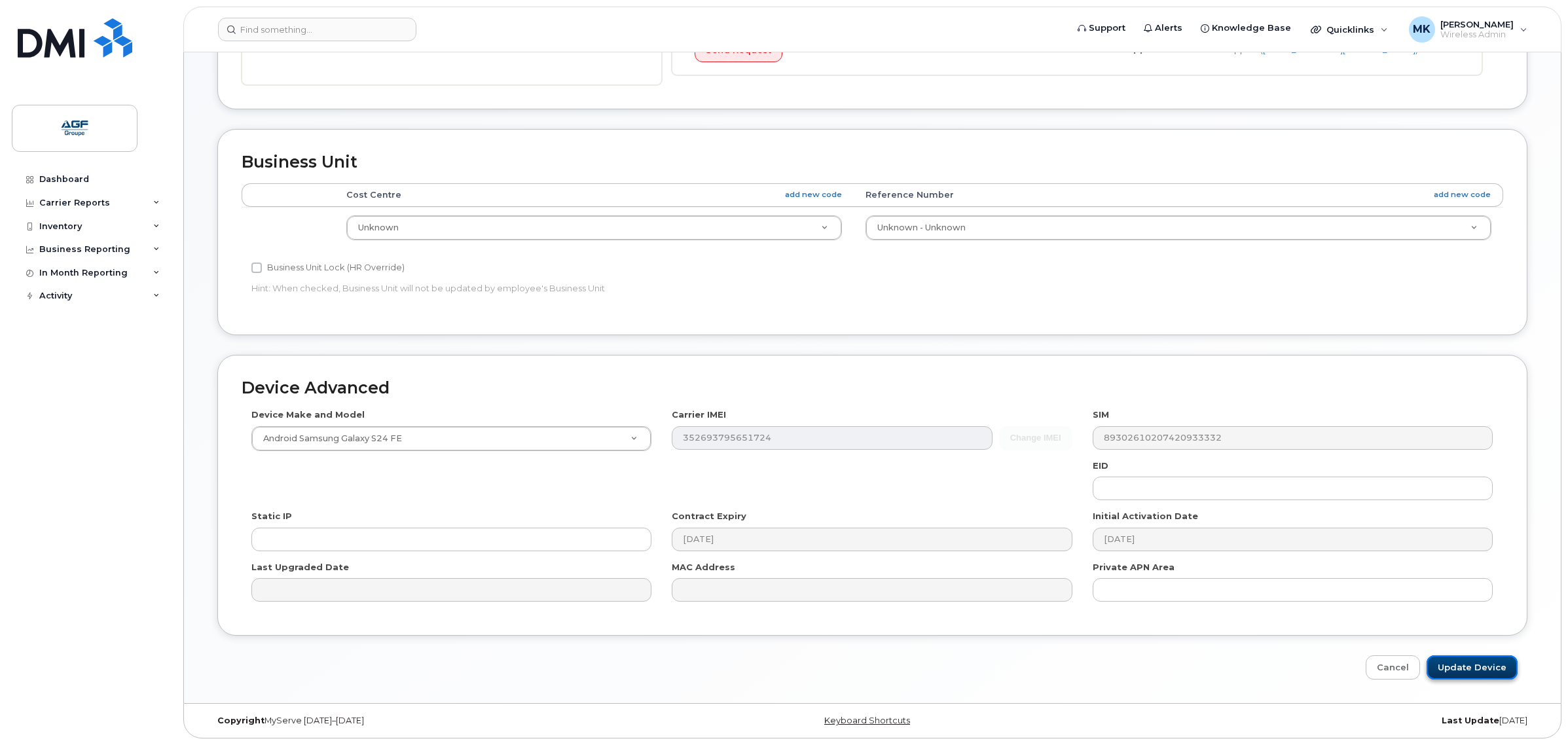
click at [1463, 672] on input "Update Device" at bounding box center [1471, 668] width 91 height 24
type input "Saving..."
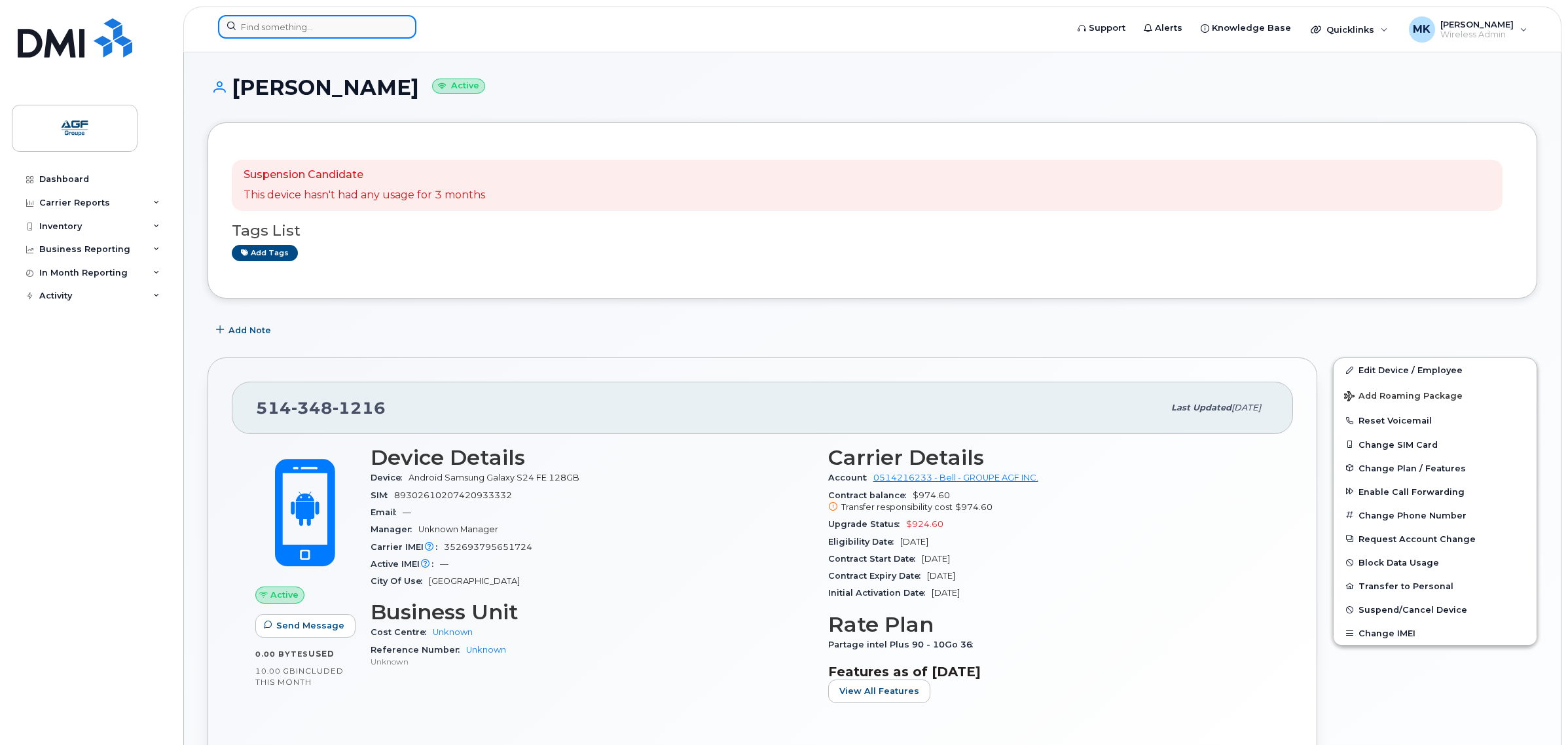
click at [341, 28] on input at bounding box center [317, 26] width 199 height 23
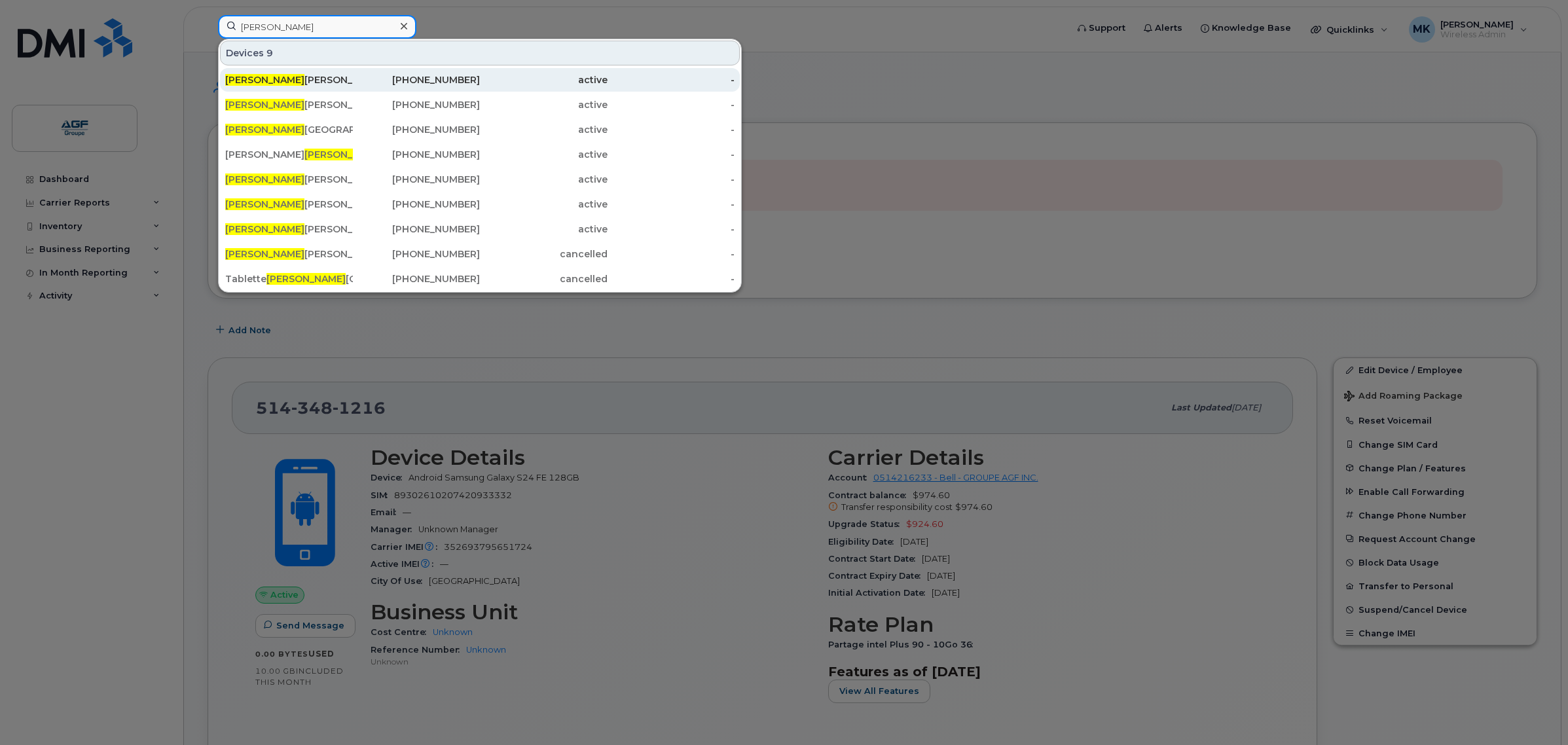
type input "[PERSON_NAME]"
click at [368, 74] on div "514-606-0761" at bounding box center [416, 80] width 127 height 13
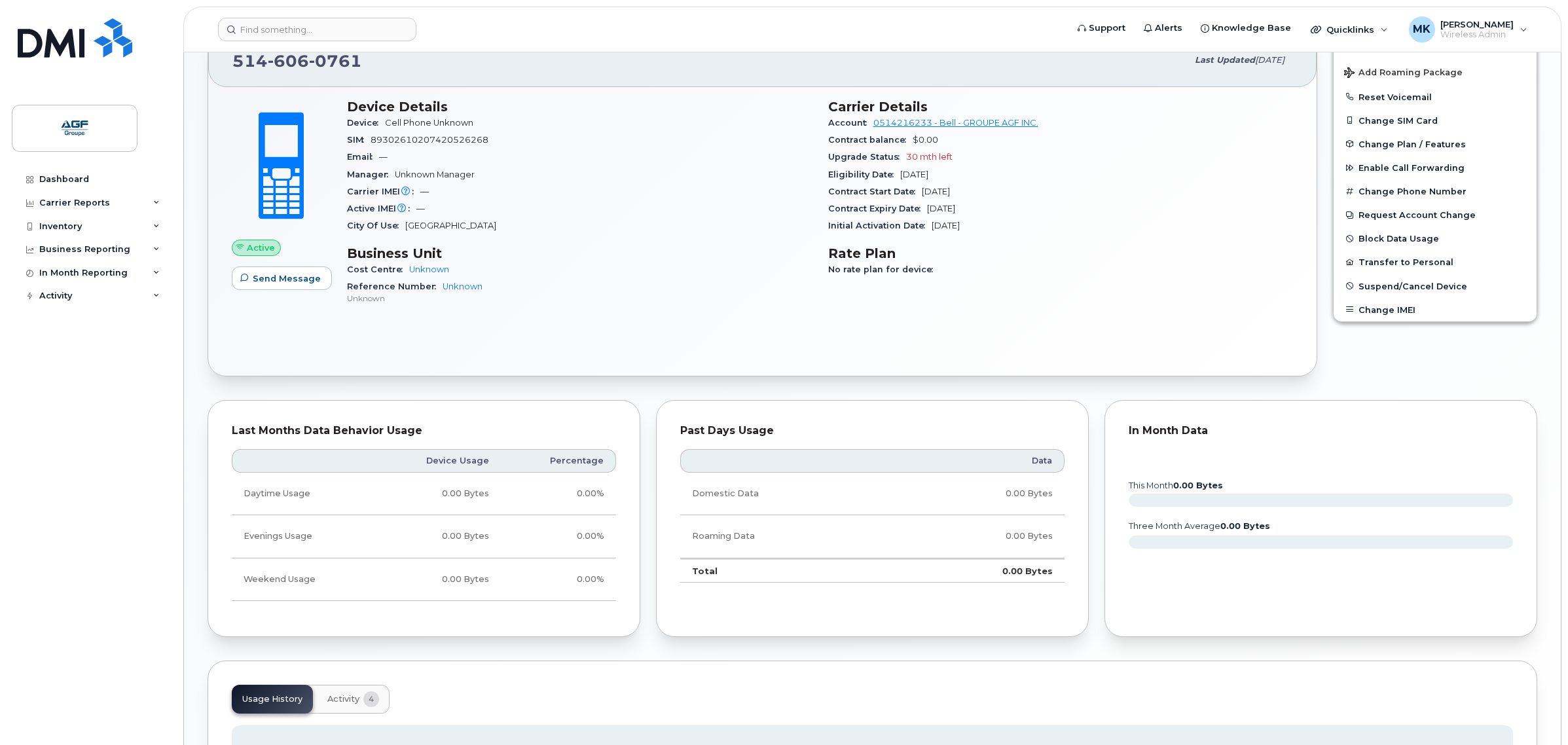
scroll to position [11, 0]
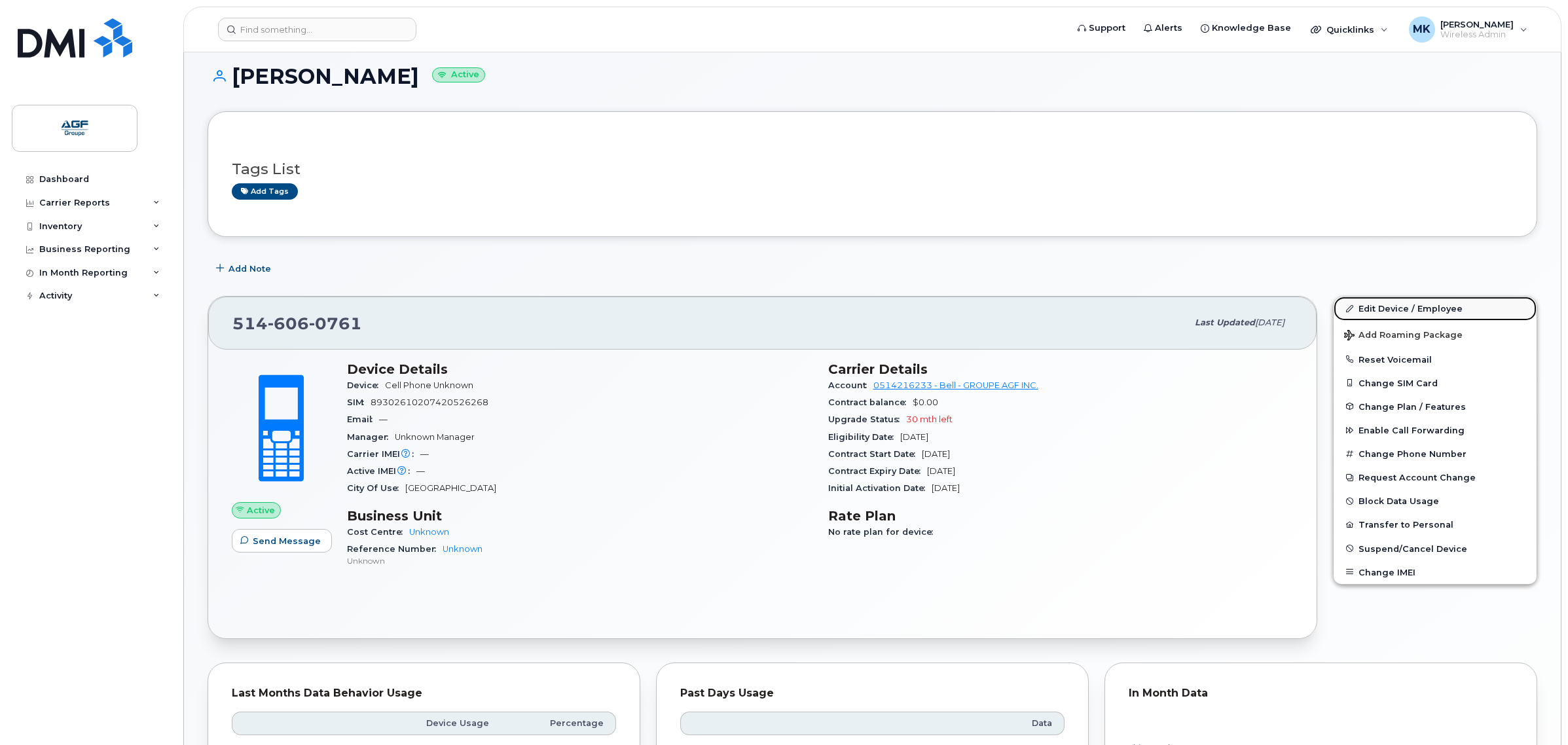
click at [1405, 298] on link "Edit Device / Employee" at bounding box center [1434, 307] width 203 height 23
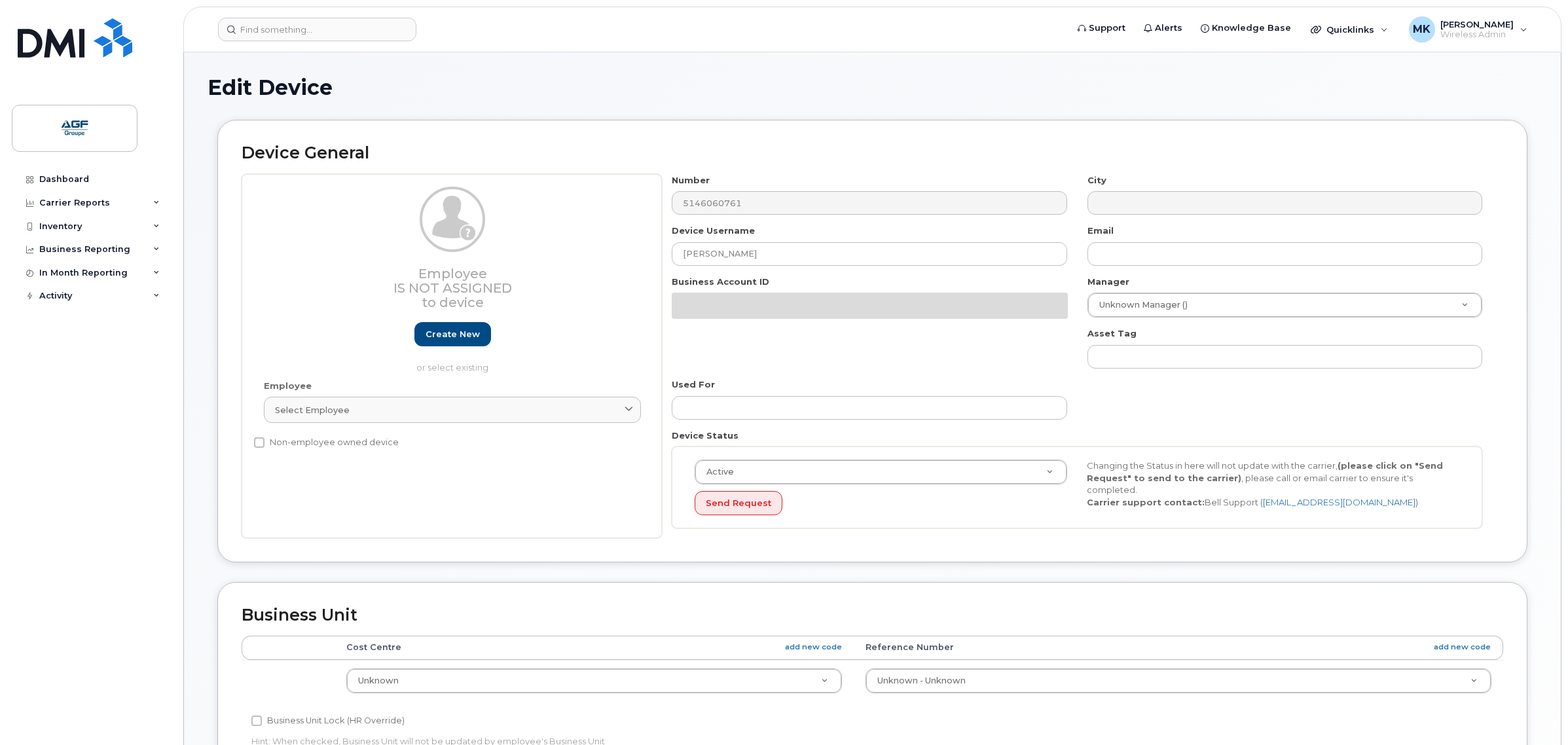
select select "33509692"
select select "33509674"
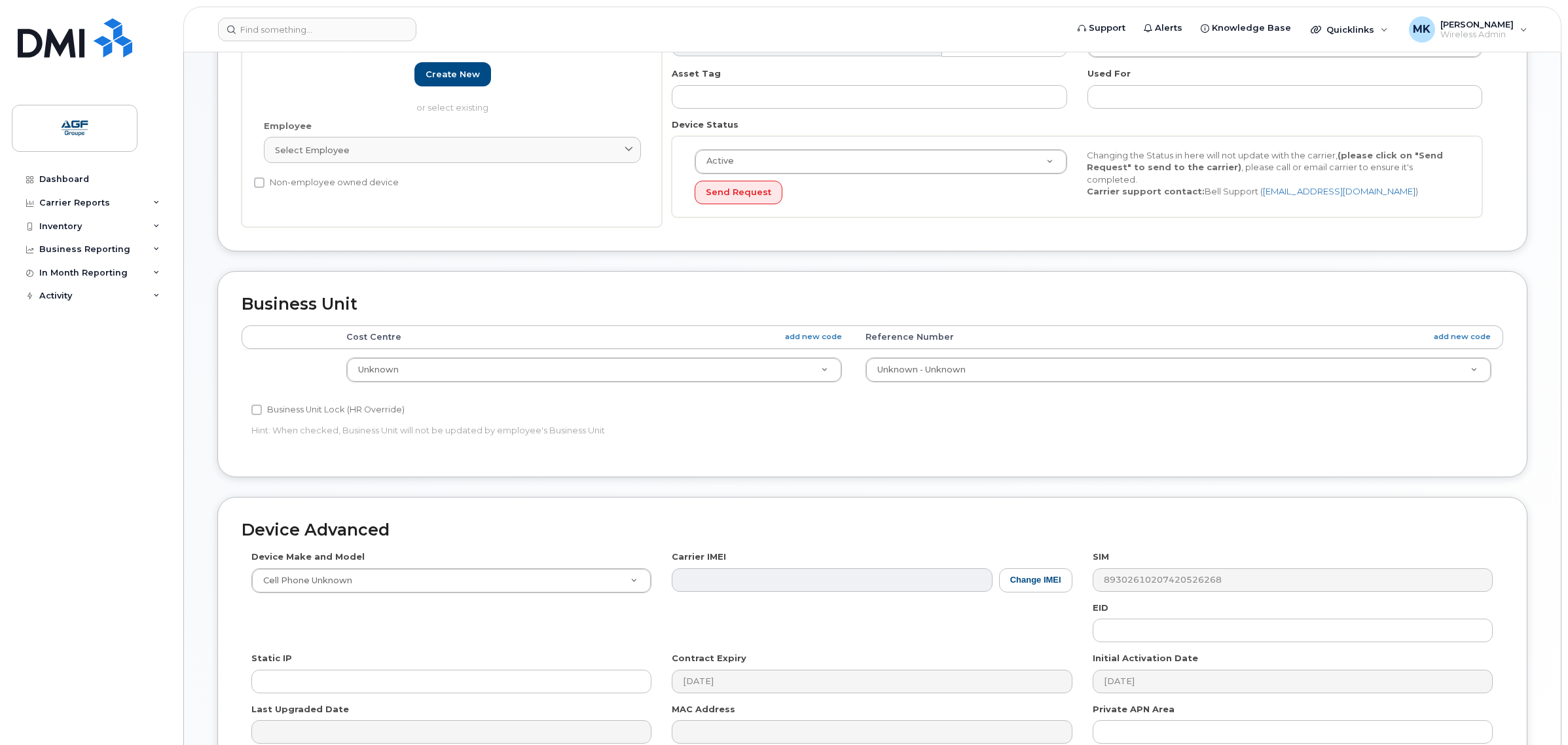
scroll to position [405, 0]
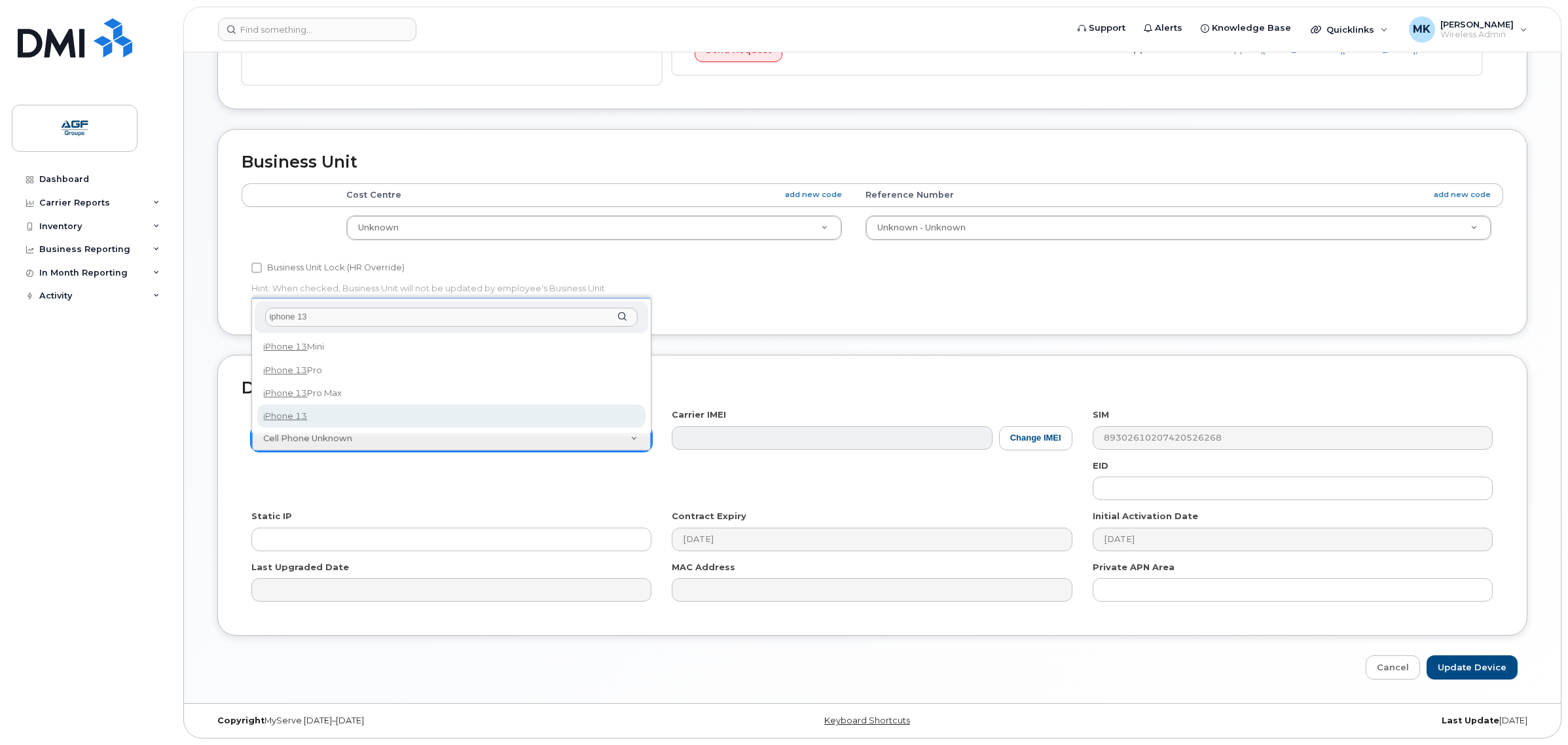
type input "iphone 13"
select select "2612"
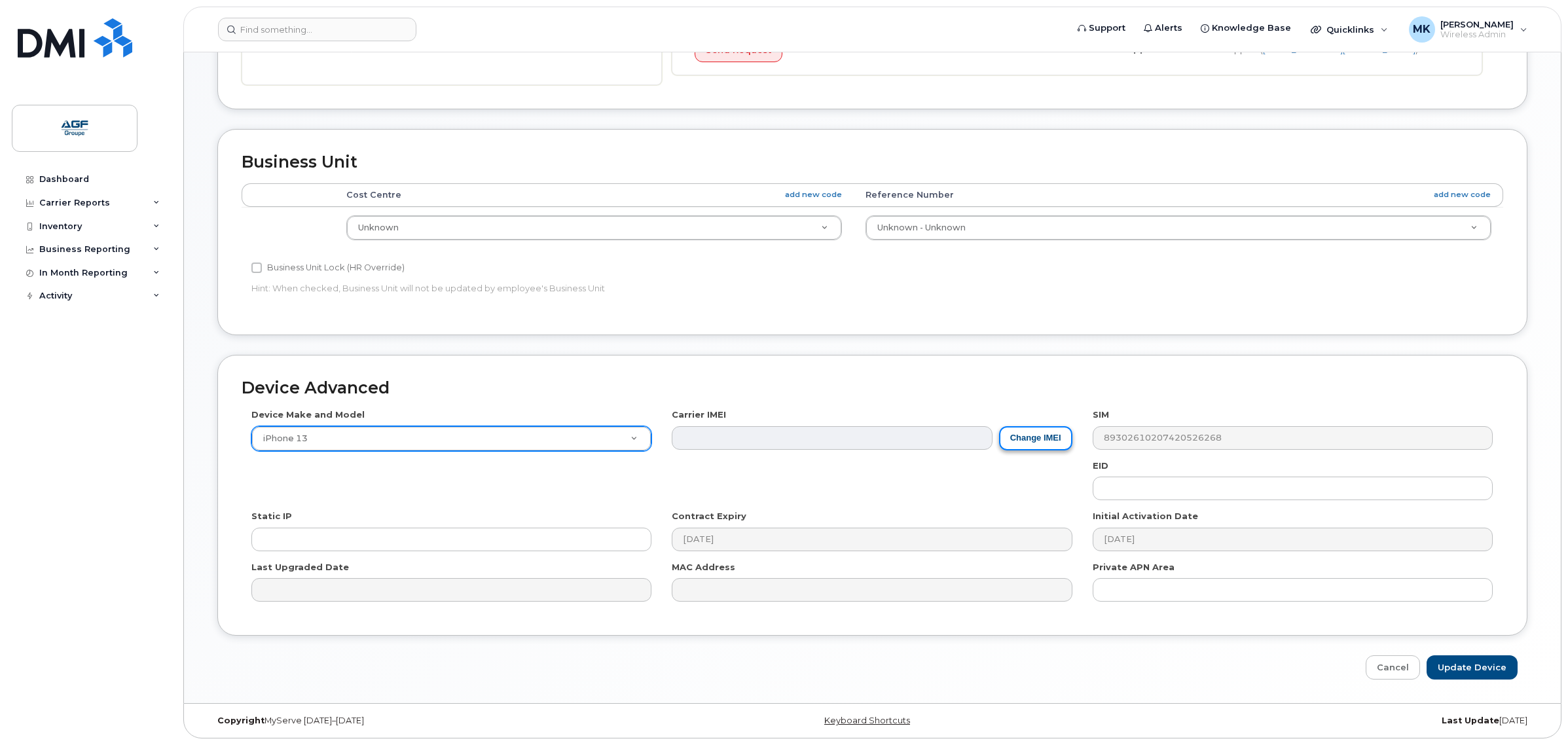
click at [1008, 440] on button "Change IMEI" at bounding box center [1035, 438] width 73 height 24
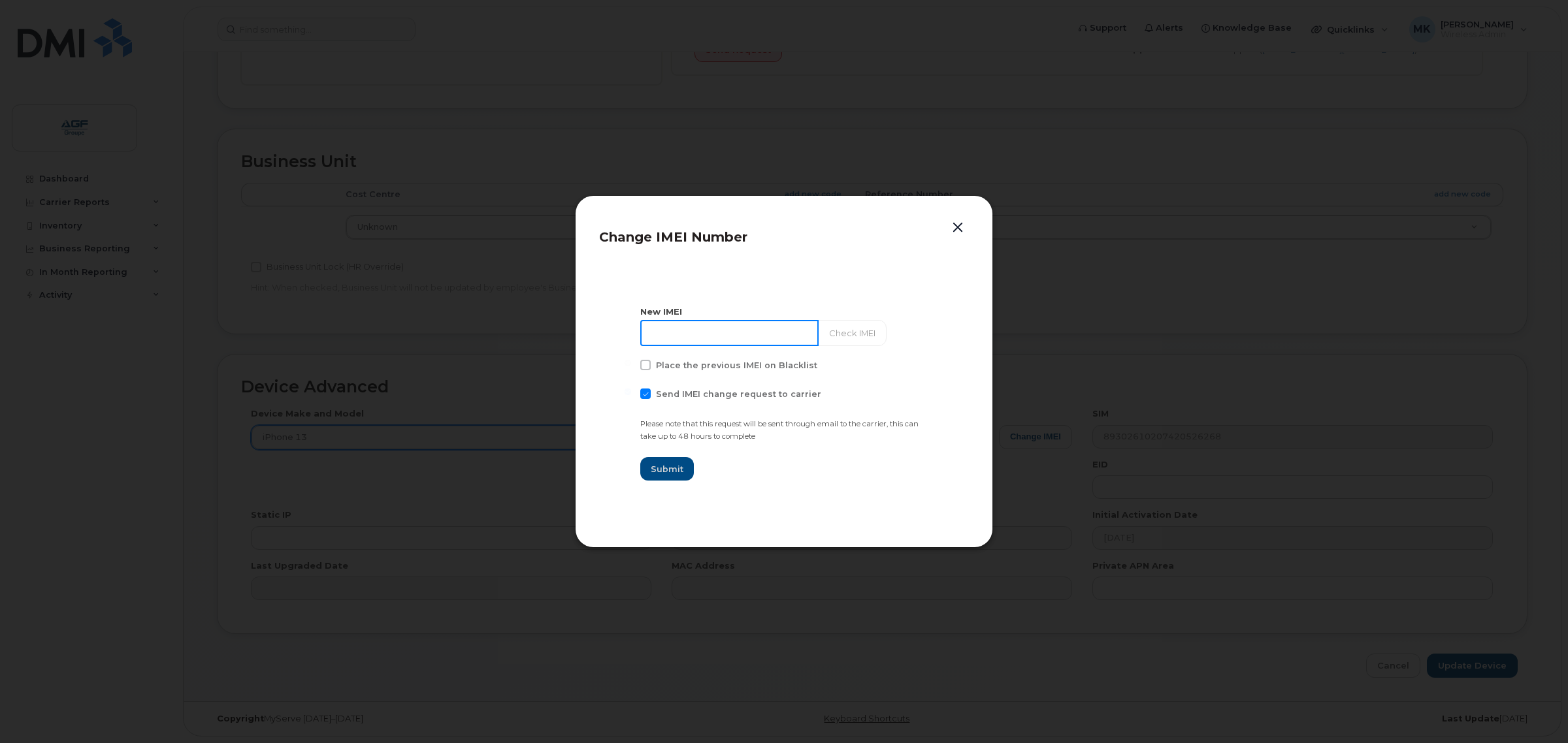
click at [737, 334] on input at bounding box center [729, 333] width 178 height 26
type input "358719244978055"
click at [710, 393] on span "Send IMEI change request to carrier" at bounding box center [739, 394] width 165 height 10
click at [631, 393] on input "Send IMEI change request to carrier" at bounding box center [627, 391] width 6 height 6
checkbox input "false"
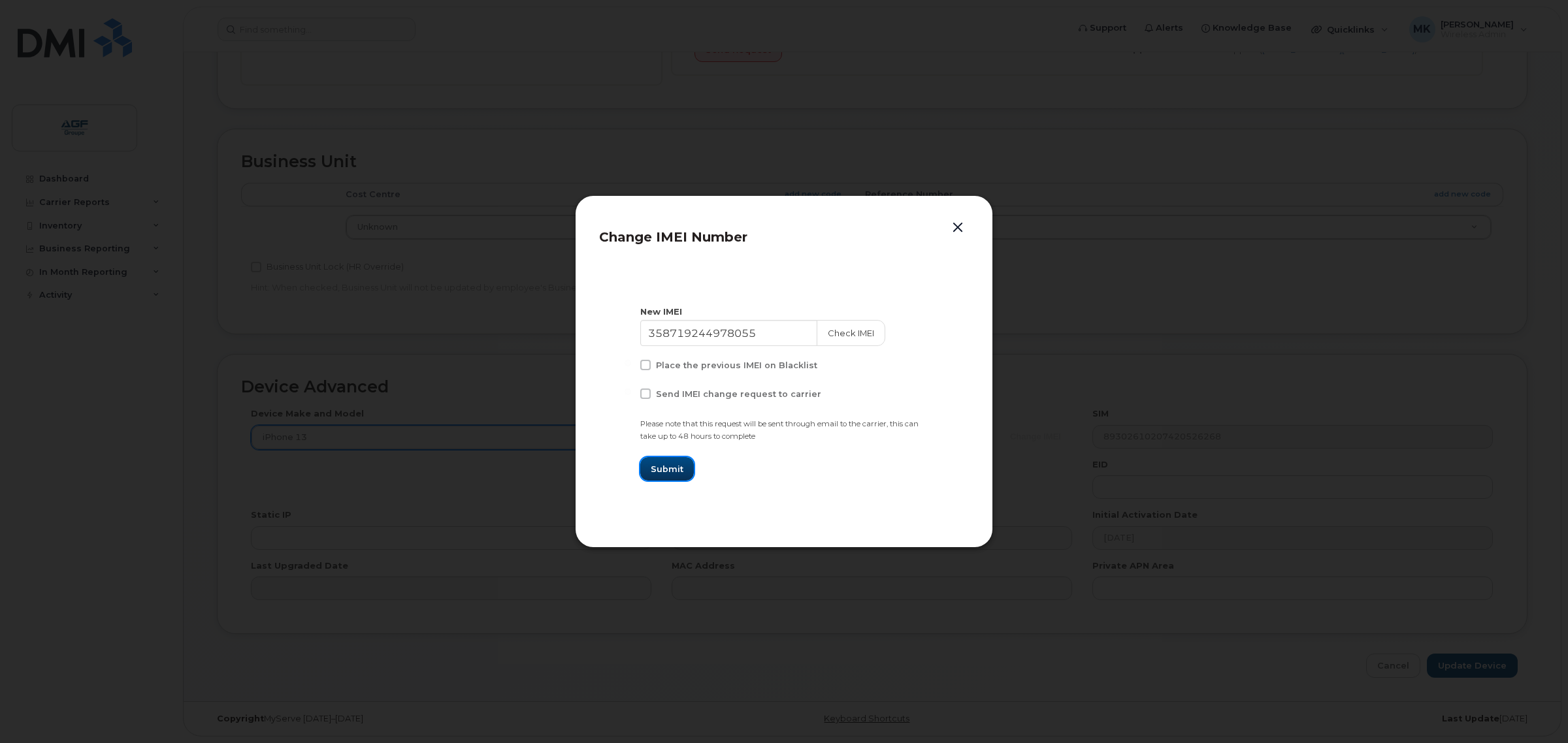
click at [668, 467] on span "Submit" at bounding box center [666, 469] width 32 height 12
type input "358719244978055"
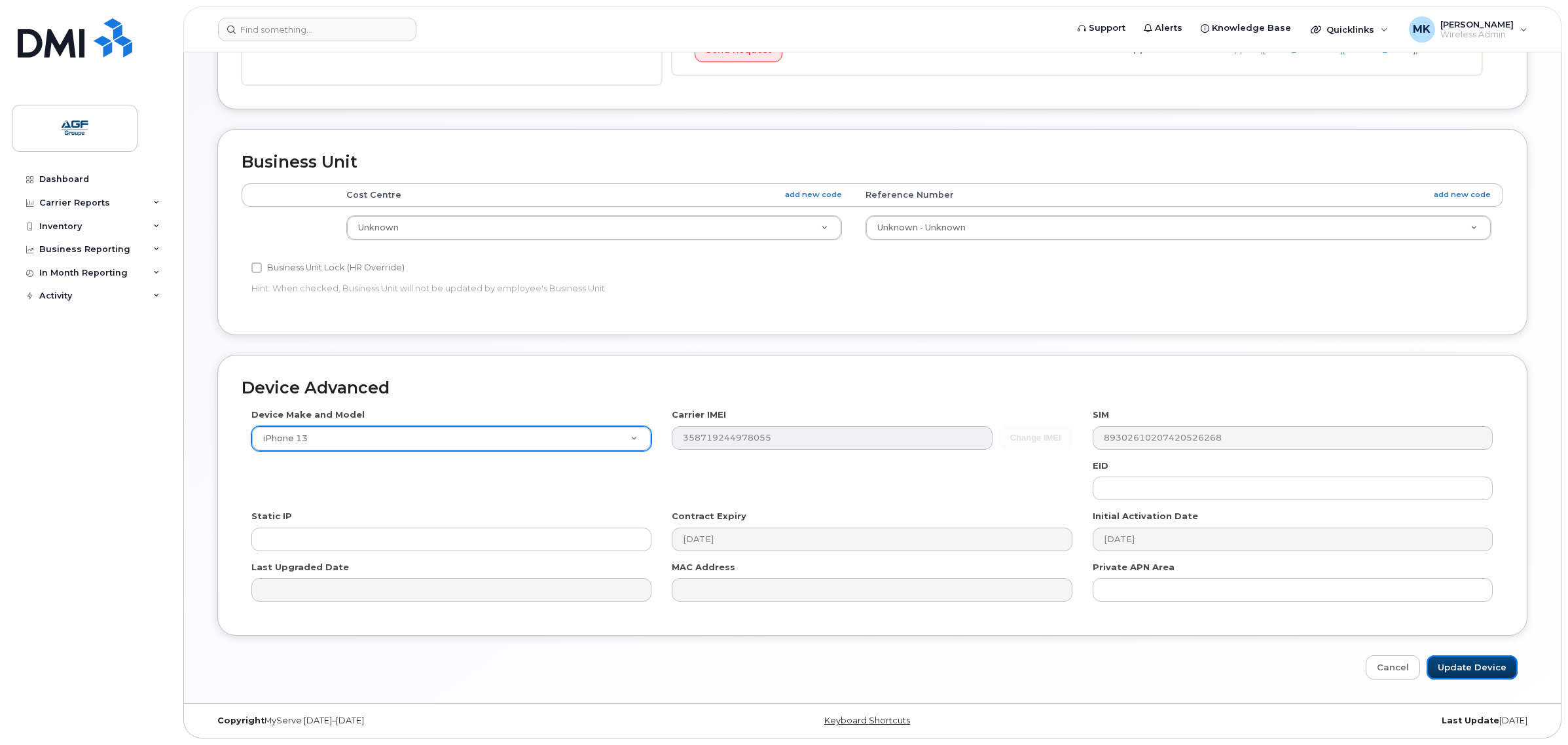
drag, startPoint x: 1451, startPoint y: 656, endPoint x: 1124, endPoint y: 635, distance: 327.7
click at [1451, 656] on input "Update Device" at bounding box center [1471, 668] width 91 height 24
type input "Saving..."
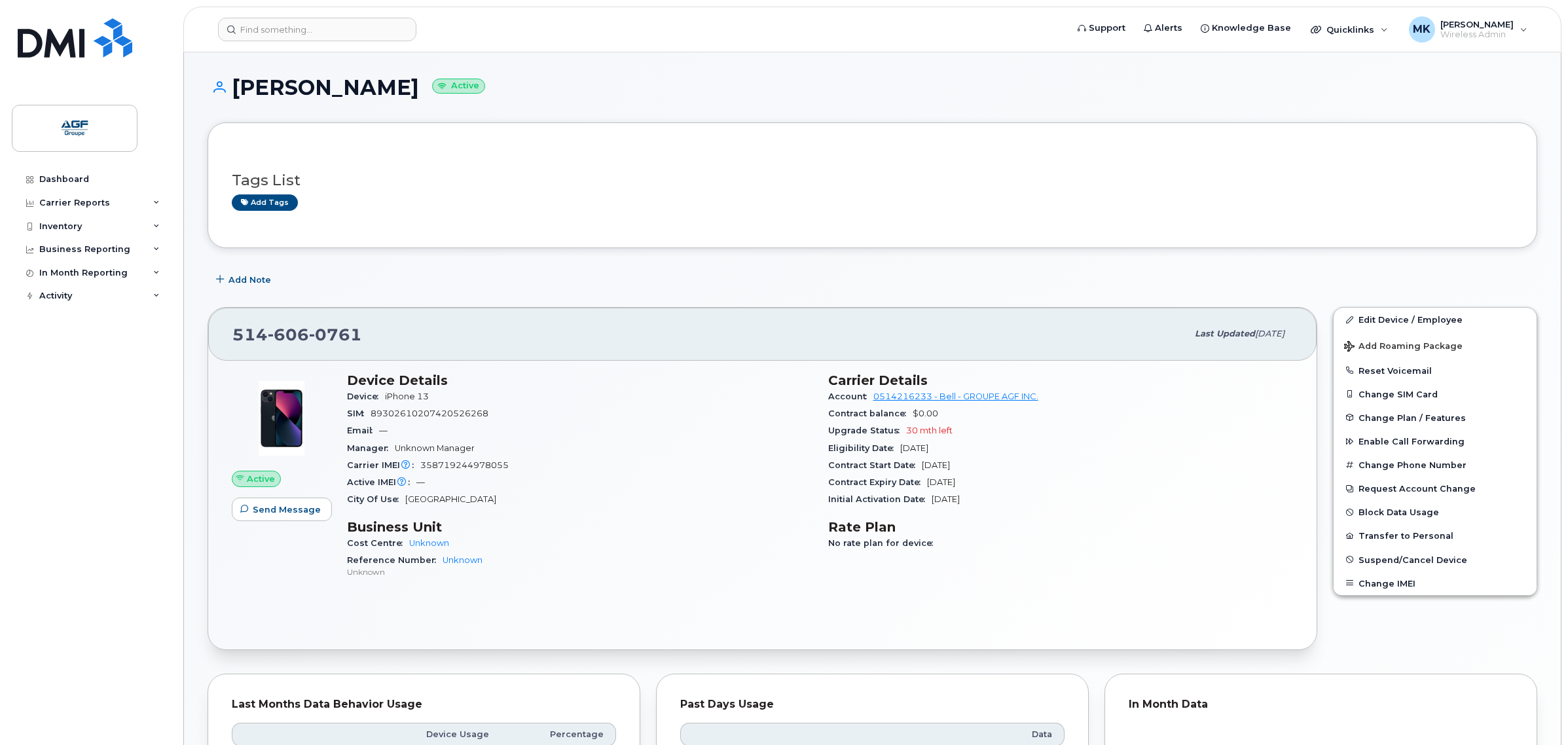
click at [684, 517] on div "Device Details Device iPhone 13 SIM [TECHNICAL_ID] Email — Manager Unknown Mana…" at bounding box center [579, 482] width 481 height 234
drag, startPoint x: 378, startPoint y: 341, endPoint x: 207, endPoint y: 347, distance: 171.1
click at [207, 347] on div "[PHONE_NUMBER] Last updated [DATE] Active Send Message Device Details Device iP…" at bounding box center [761, 478] width 1109 height 343
copy span "[PHONE_NUMBER]"
